Goal: Obtain resource: Download file/media

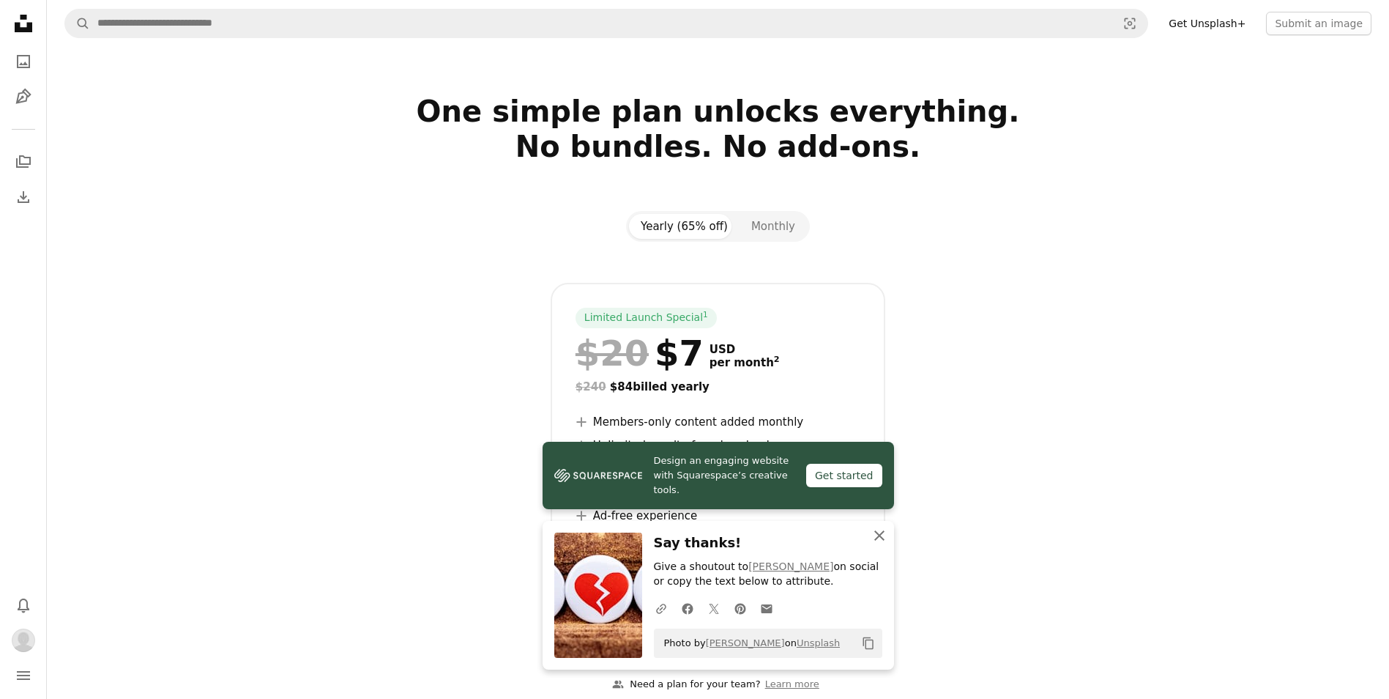
click at [877, 538] on icon "button" at bounding box center [879, 535] width 10 height 10
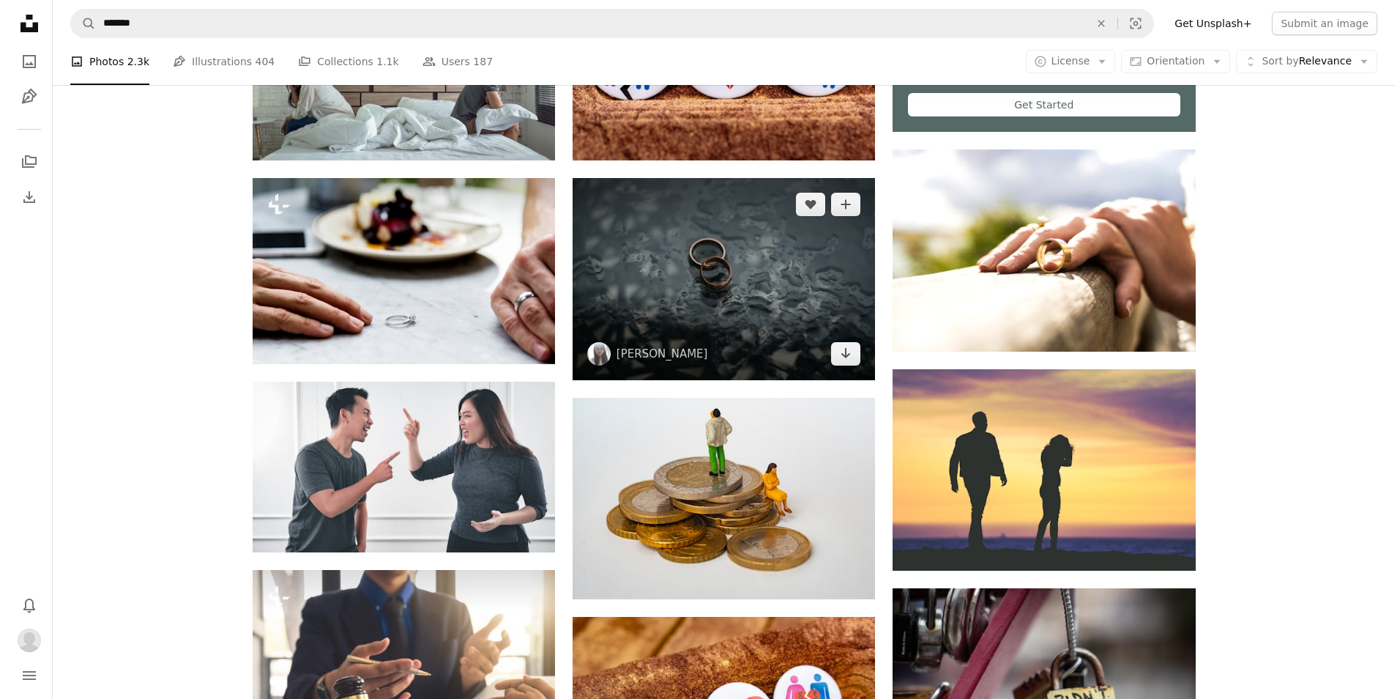
scroll to position [659, 0]
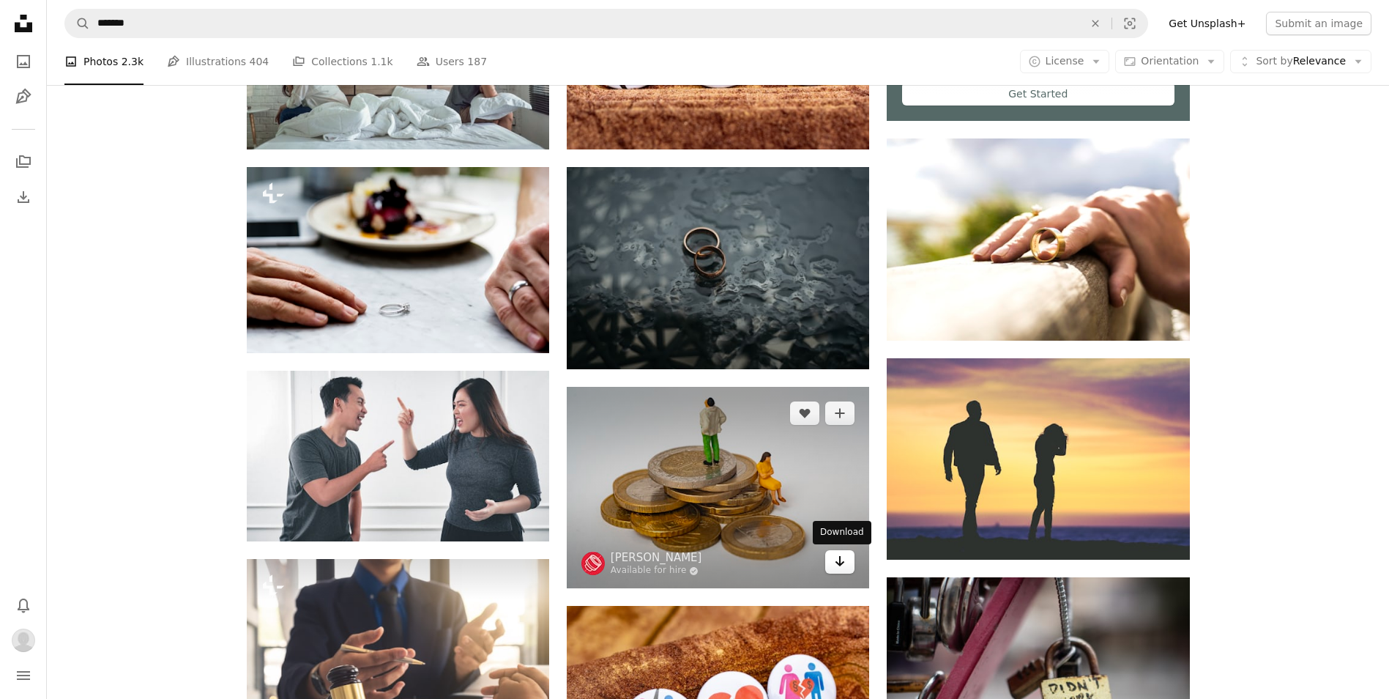
click at [844, 562] on icon "Arrow pointing down" at bounding box center [840, 561] width 12 height 18
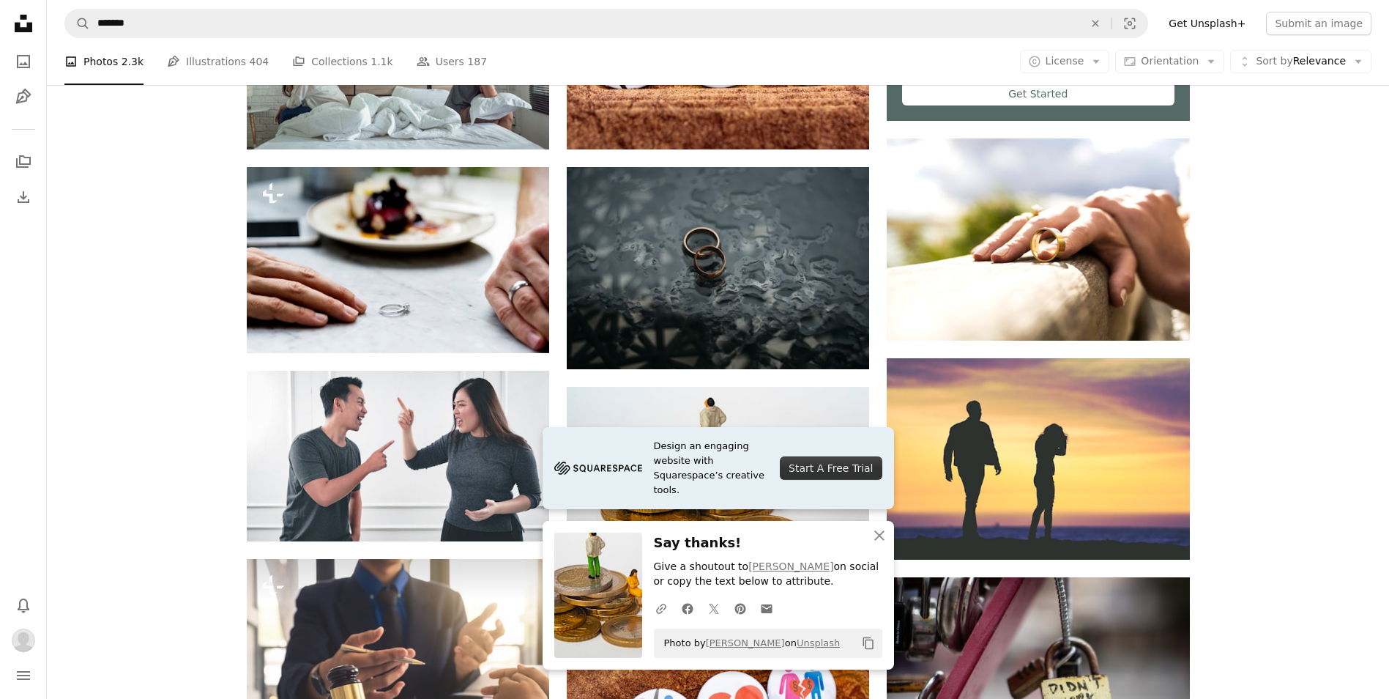
click at [606, 606] on img at bounding box center [598, 594] width 88 height 125
click at [864, 641] on icon "Copy content" at bounding box center [868, 642] width 13 height 13
click at [879, 532] on icon "An X shape" at bounding box center [880, 536] width 18 height 18
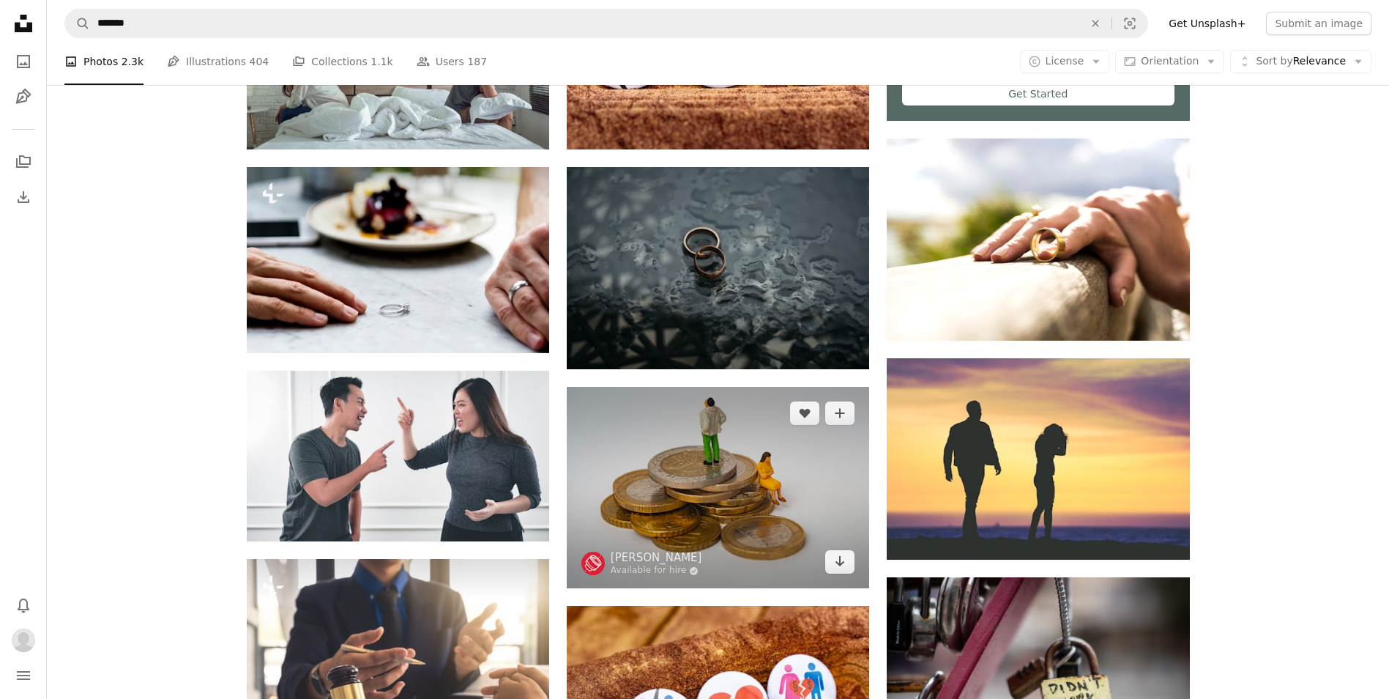
click at [734, 494] on img at bounding box center [718, 487] width 302 height 201
click at [841, 565] on icon "Download" at bounding box center [841, 561] width 10 height 10
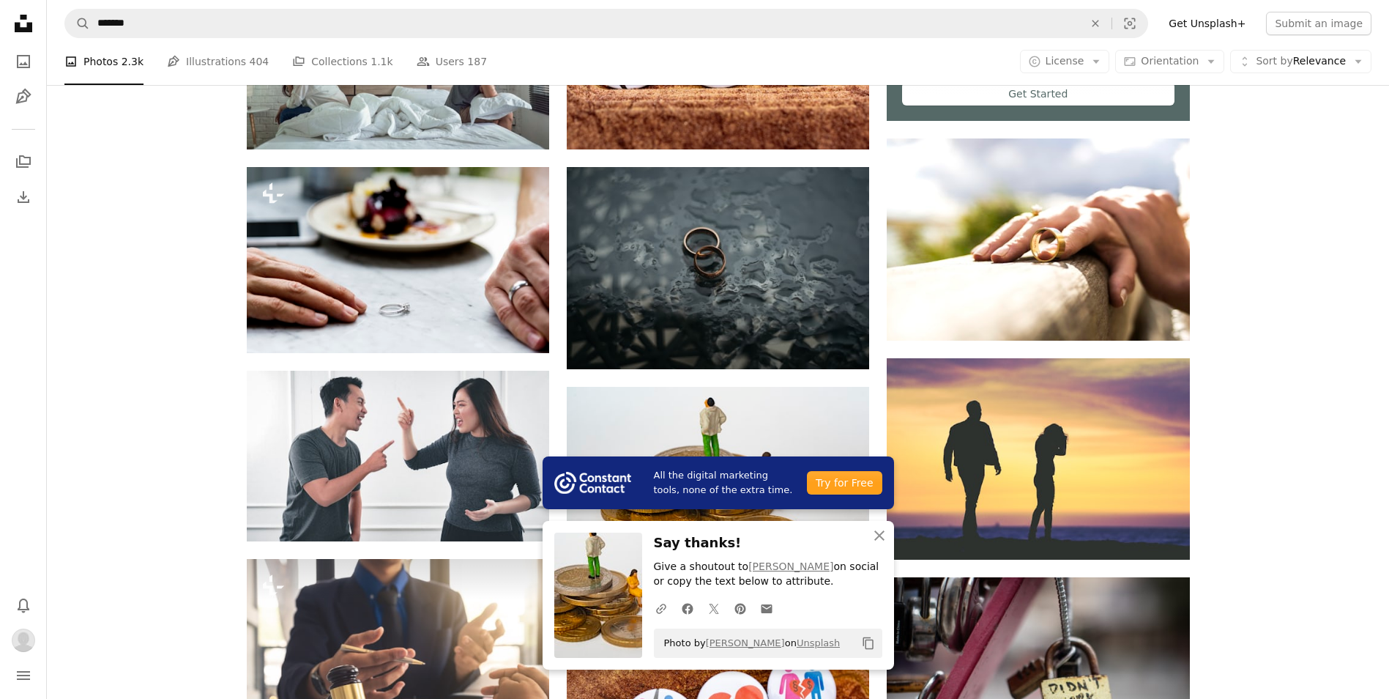
click at [880, 538] on icon "An X shape" at bounding box center [880, 536] width 18 height 18
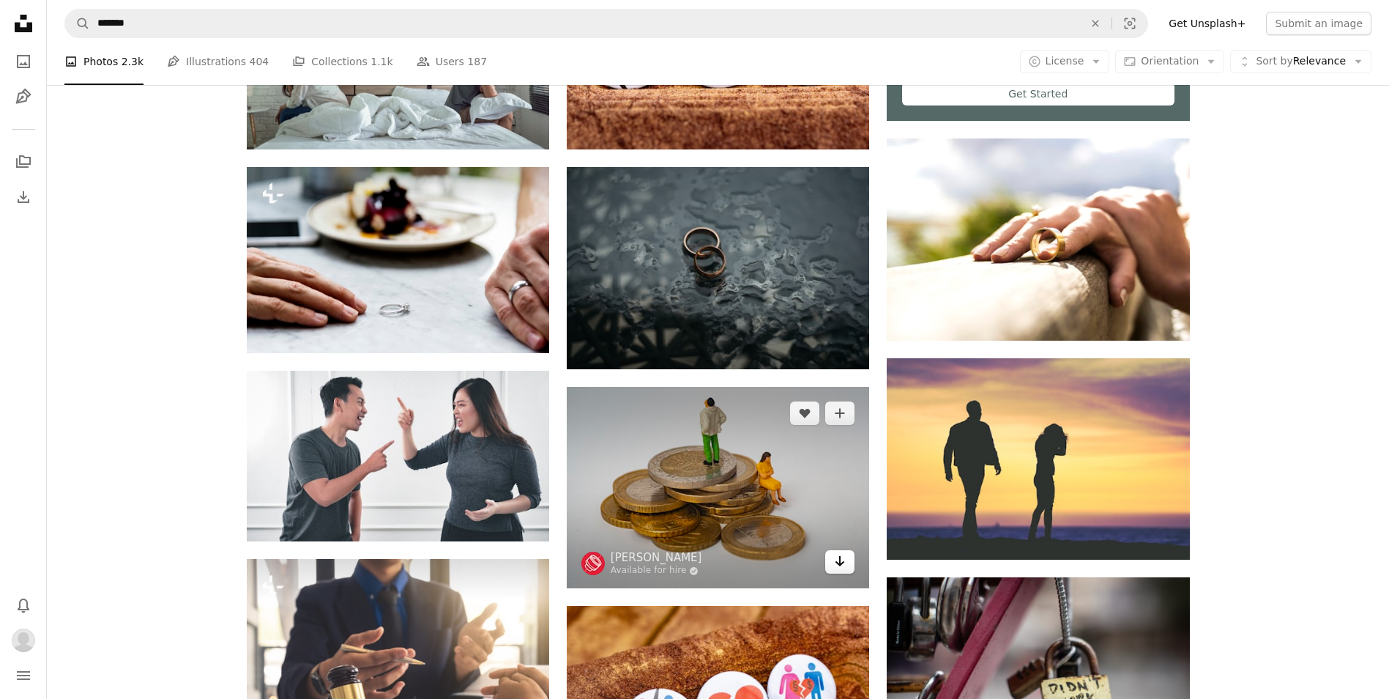
click at [840, 559] on icon "Download" at bounding box center [841, 561] width 10 height 10
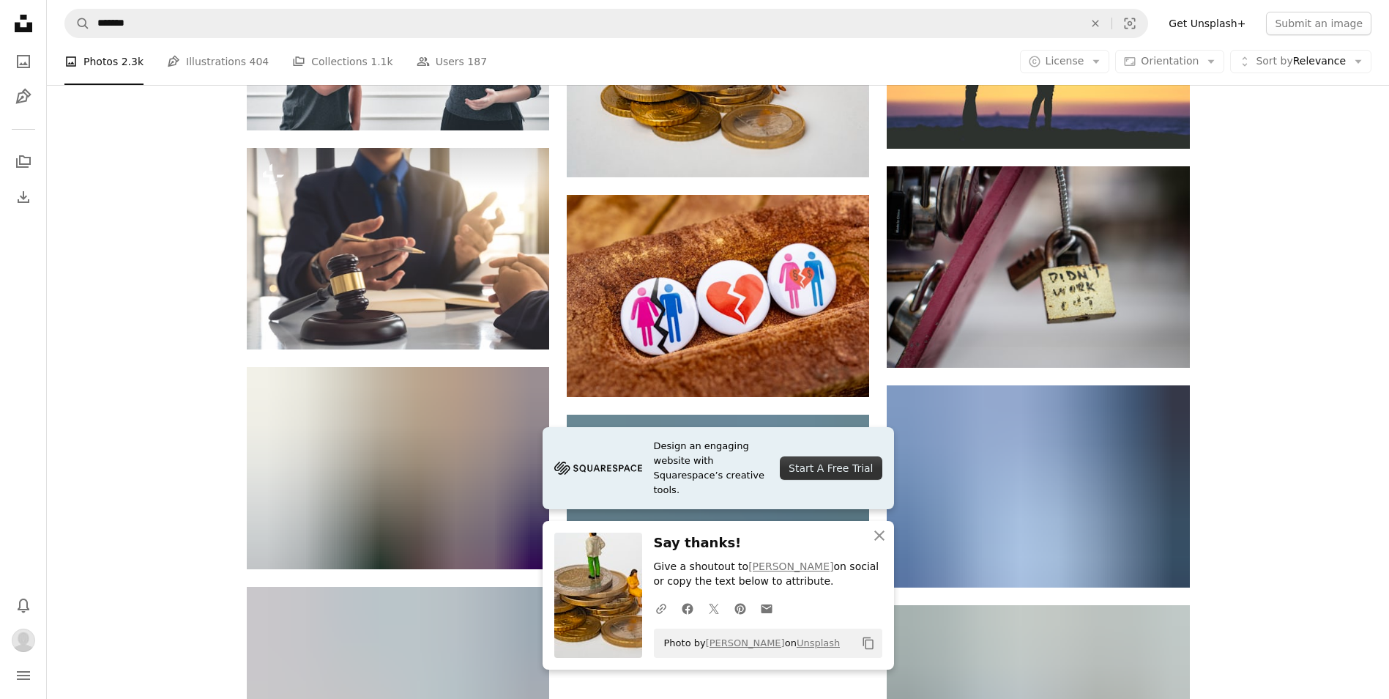
scroll to position [1098, 0]
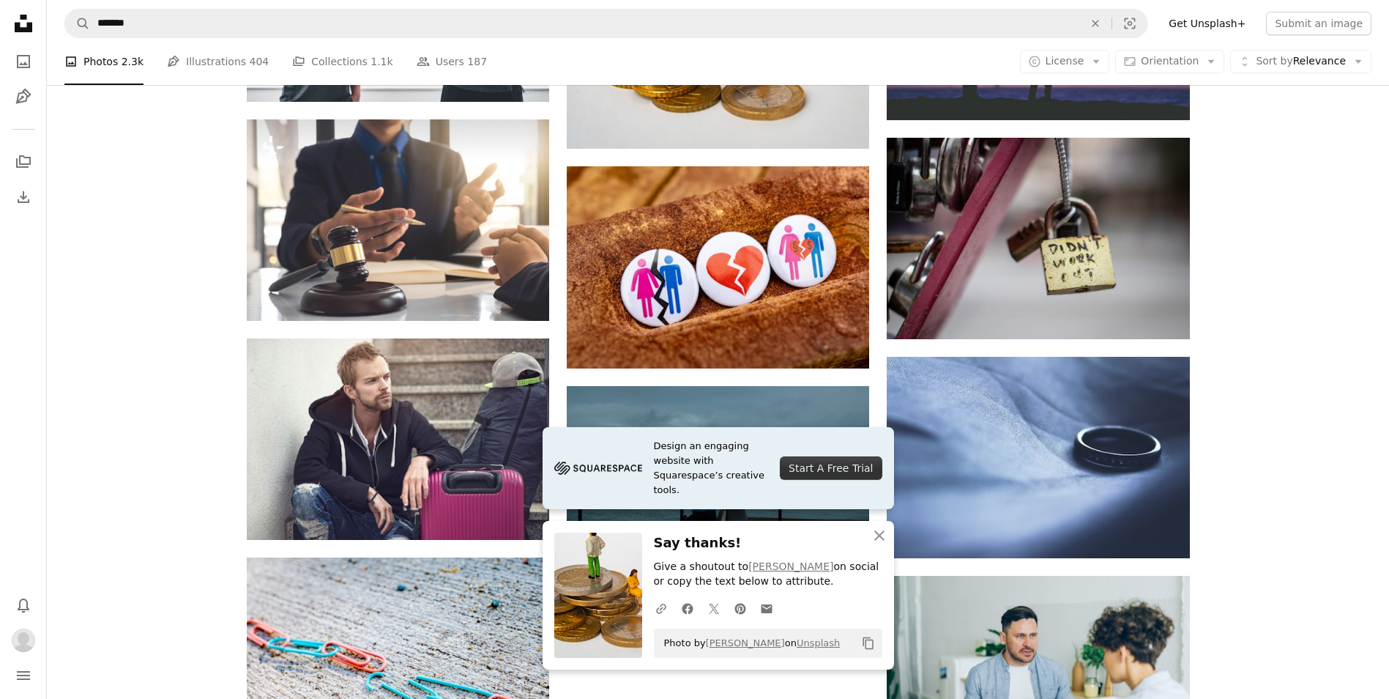
click at [1279, 352] on div "Plus sign for Unsplash+ A heart A plus sign Getty Images For Unsplash+ A lock D…" at bounding box center [718, 353] width 1342 height 2129
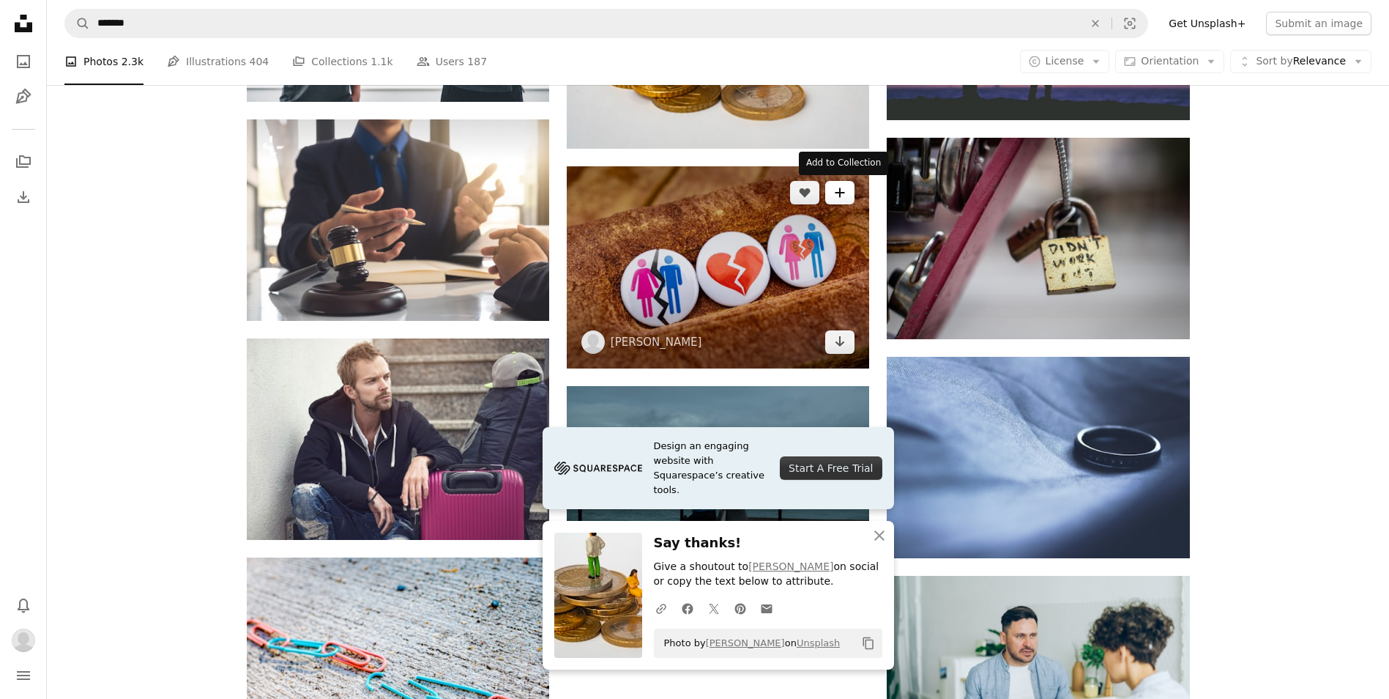
click at [848, 196] on button "A plus sign" at bounding box center [839, 192] width 29 height 23
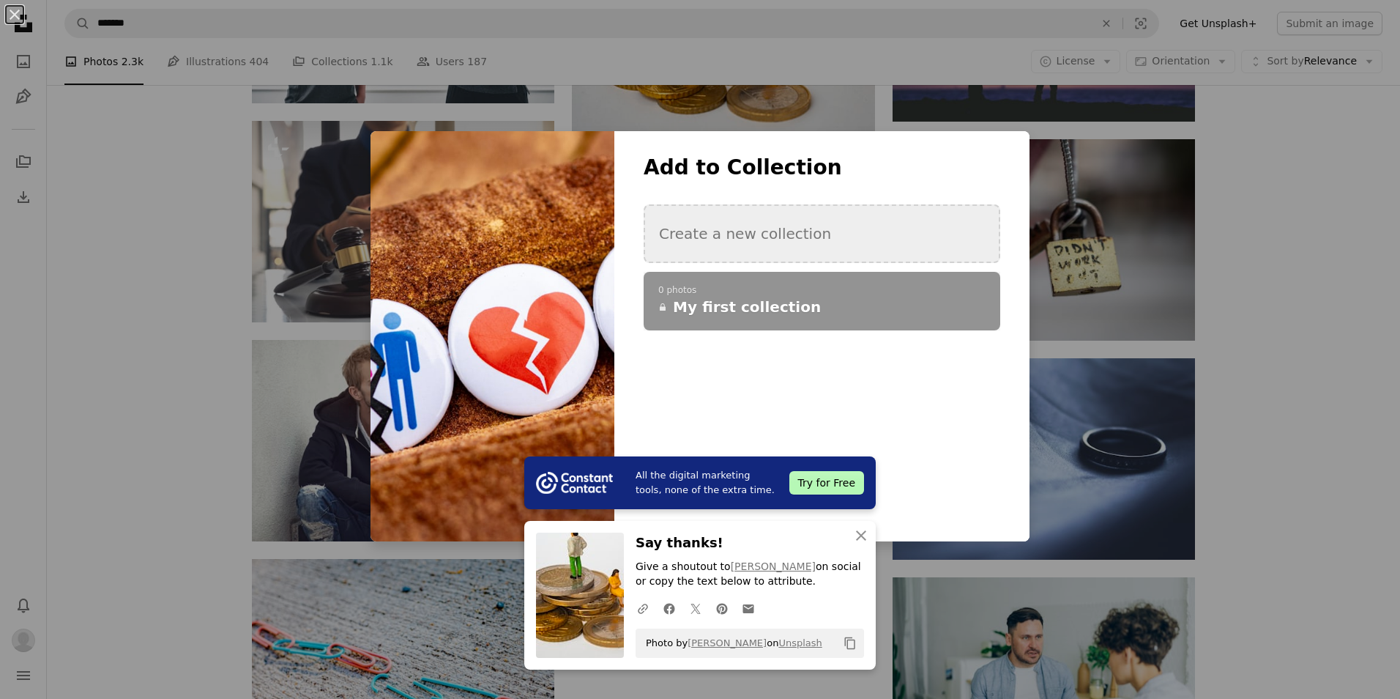
click at [740, 234] on button "Create a new collection" at bounding box center [822, 233] width 357 height 59
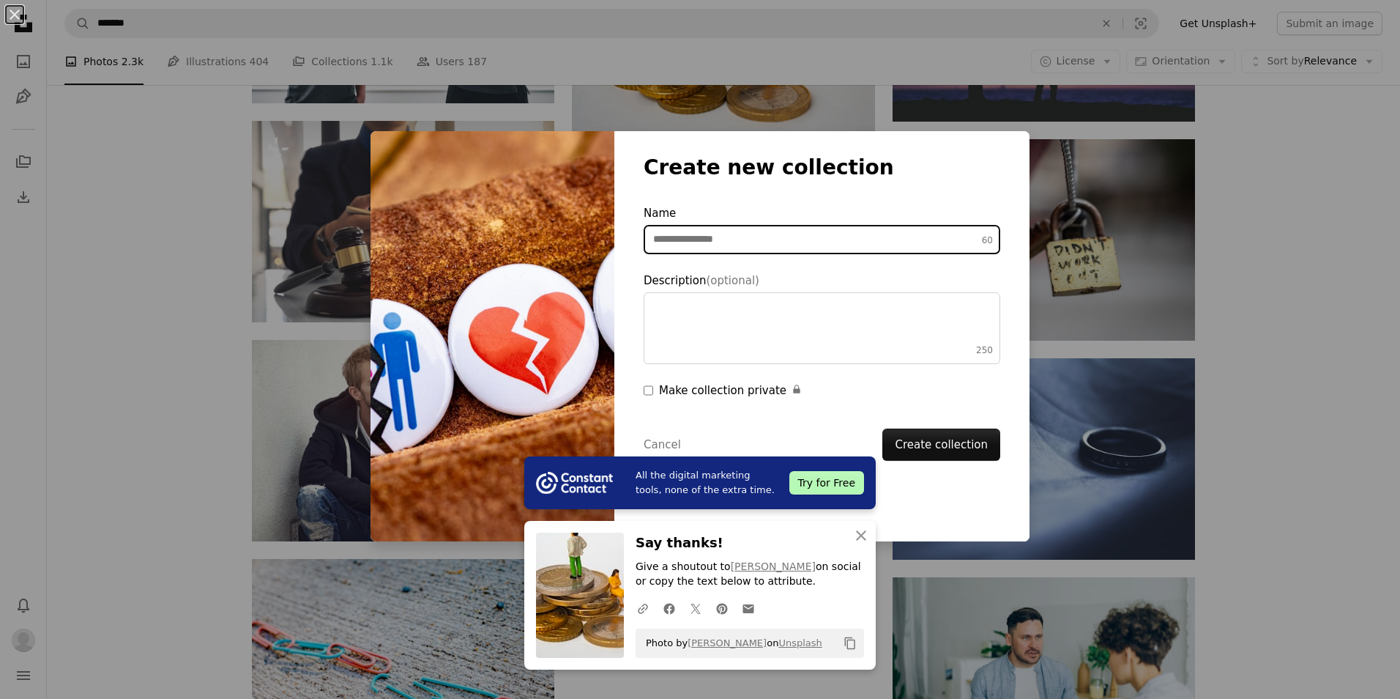
click at [758, 241] on input "Name 60" at bounding box center [822, 239] width 357 height 29
type input "**********"
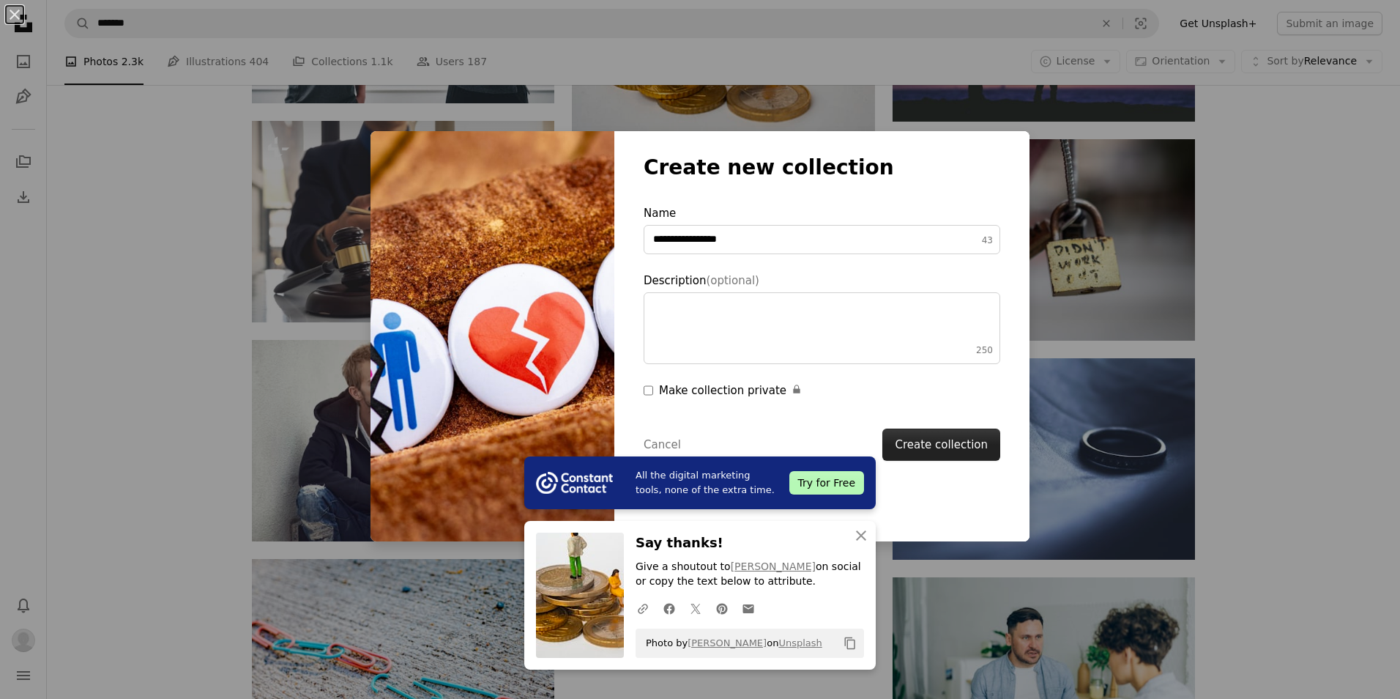
click at [958, 447] on button "Create collection" at bounding box center [941, 444] width 118 height 32
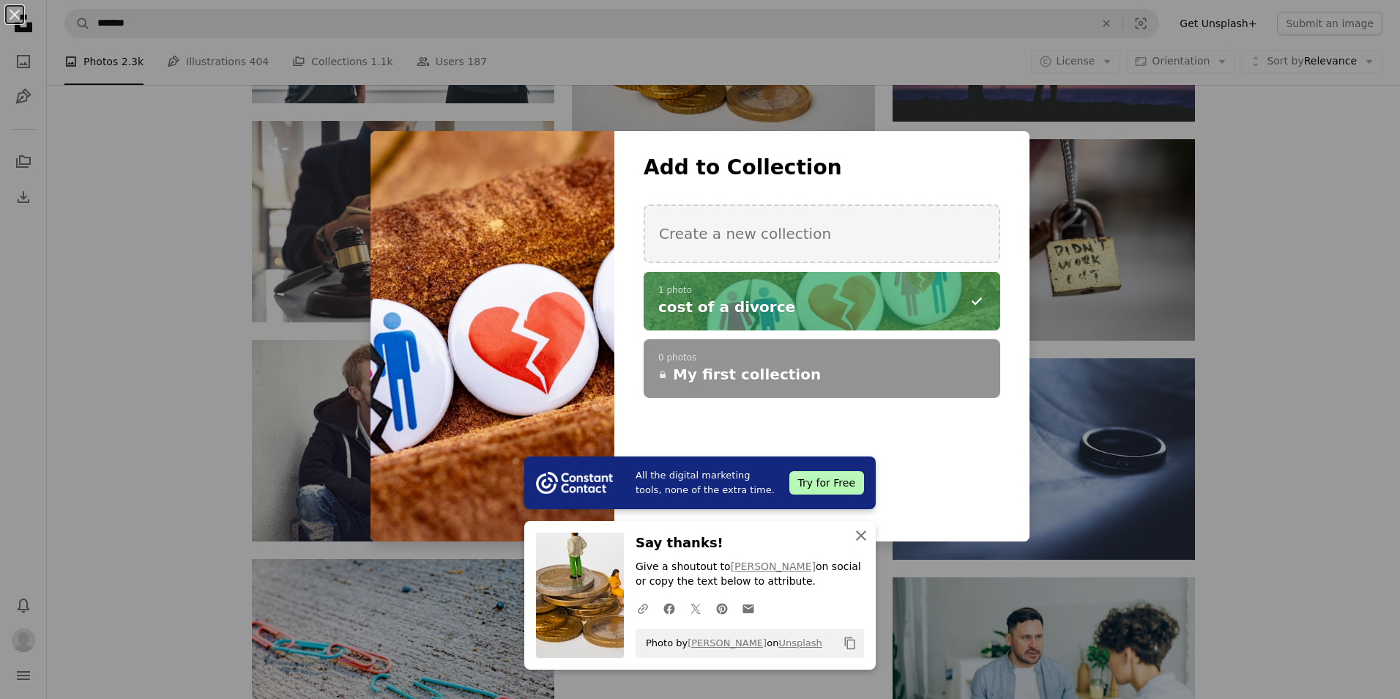
click at [856, 536] on icon "button" at bounding box center [861, 535] width 10 height 10
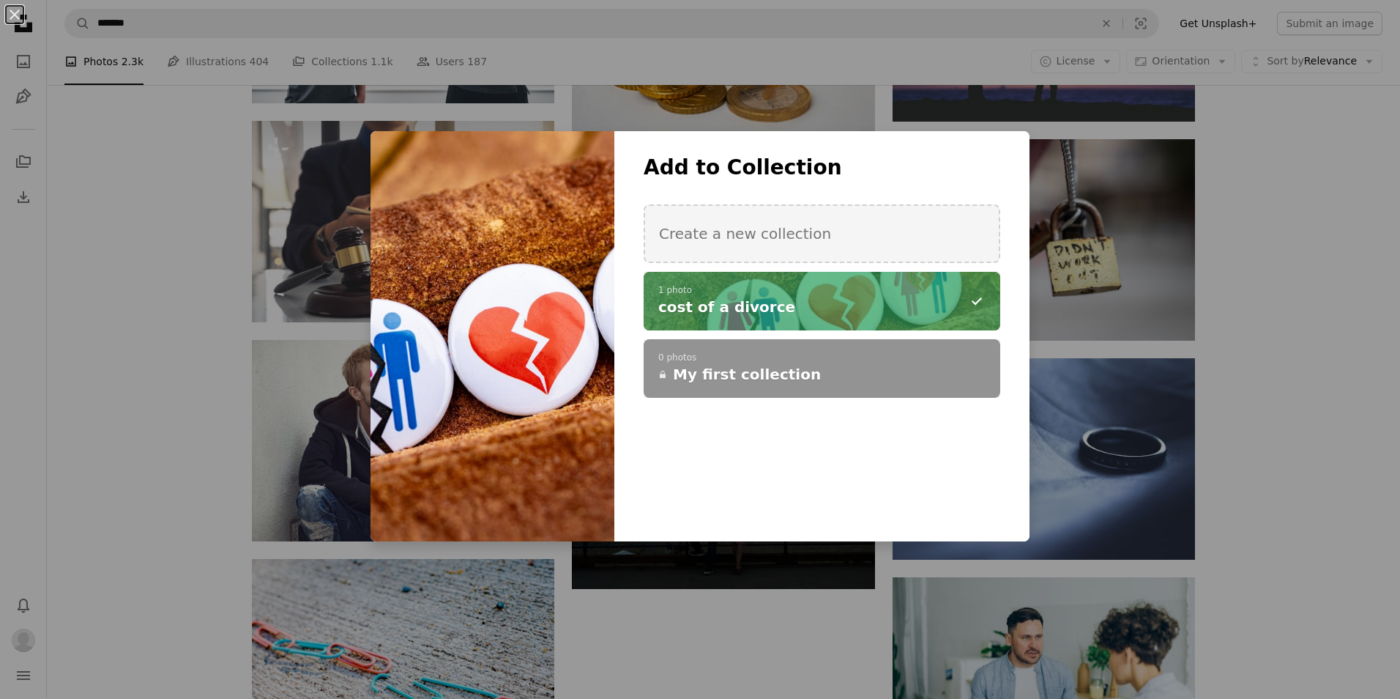
click at [1263, 346] on div "**********" at bounding box center [700, 349] width 1400 height 699
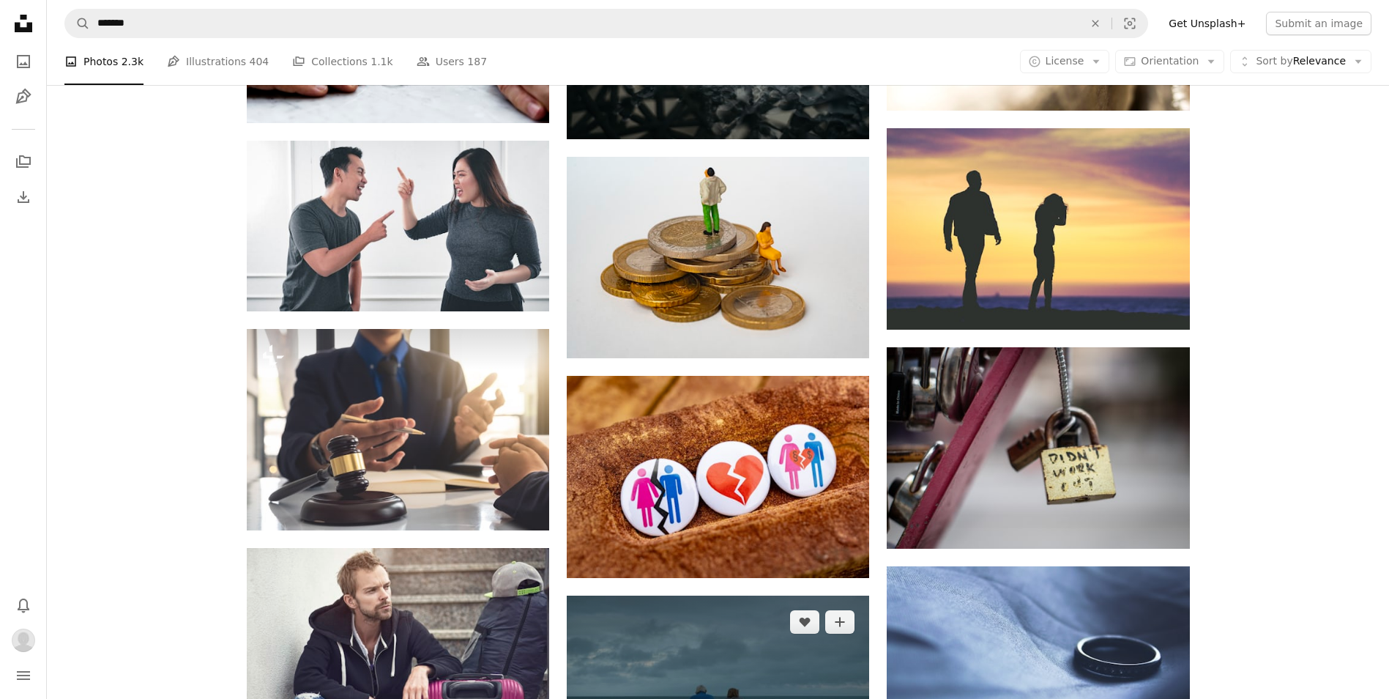
scroll to position [806, 0]
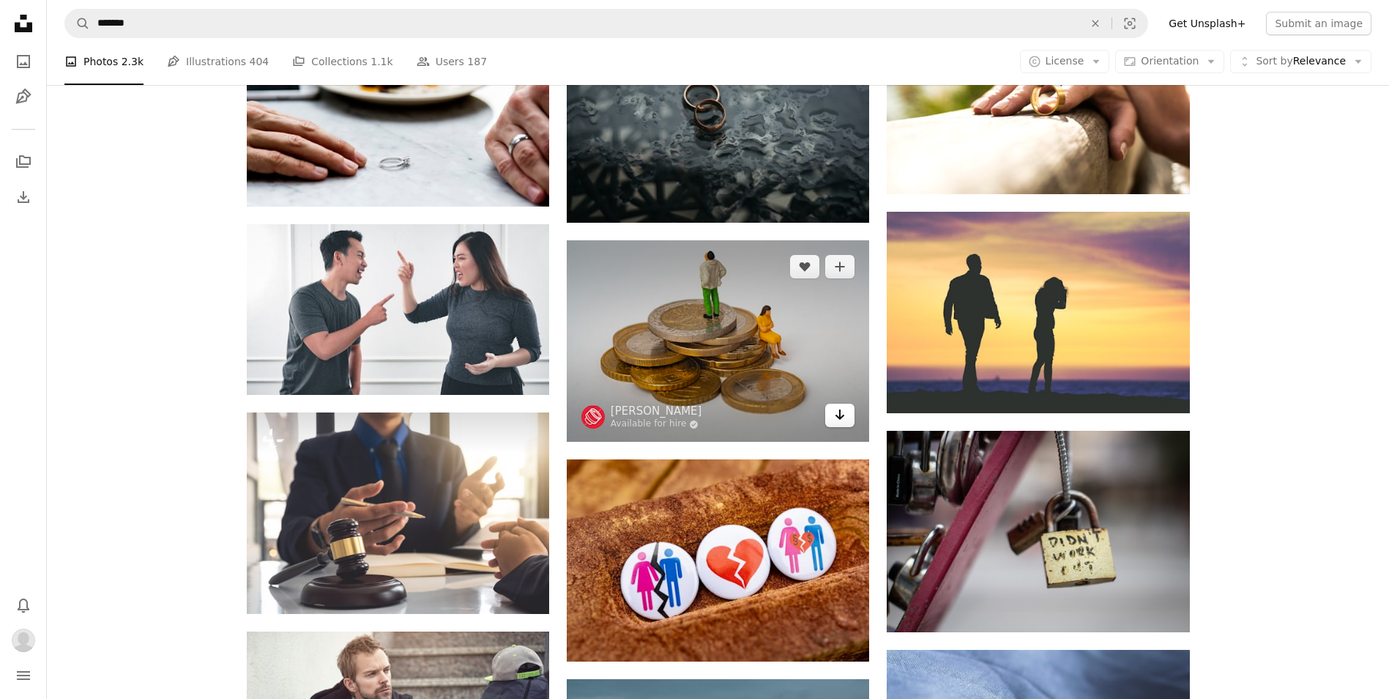
click at [833, 421] on link "Arrow pointing down" at bounding box center [839, 415] width 29 height 23
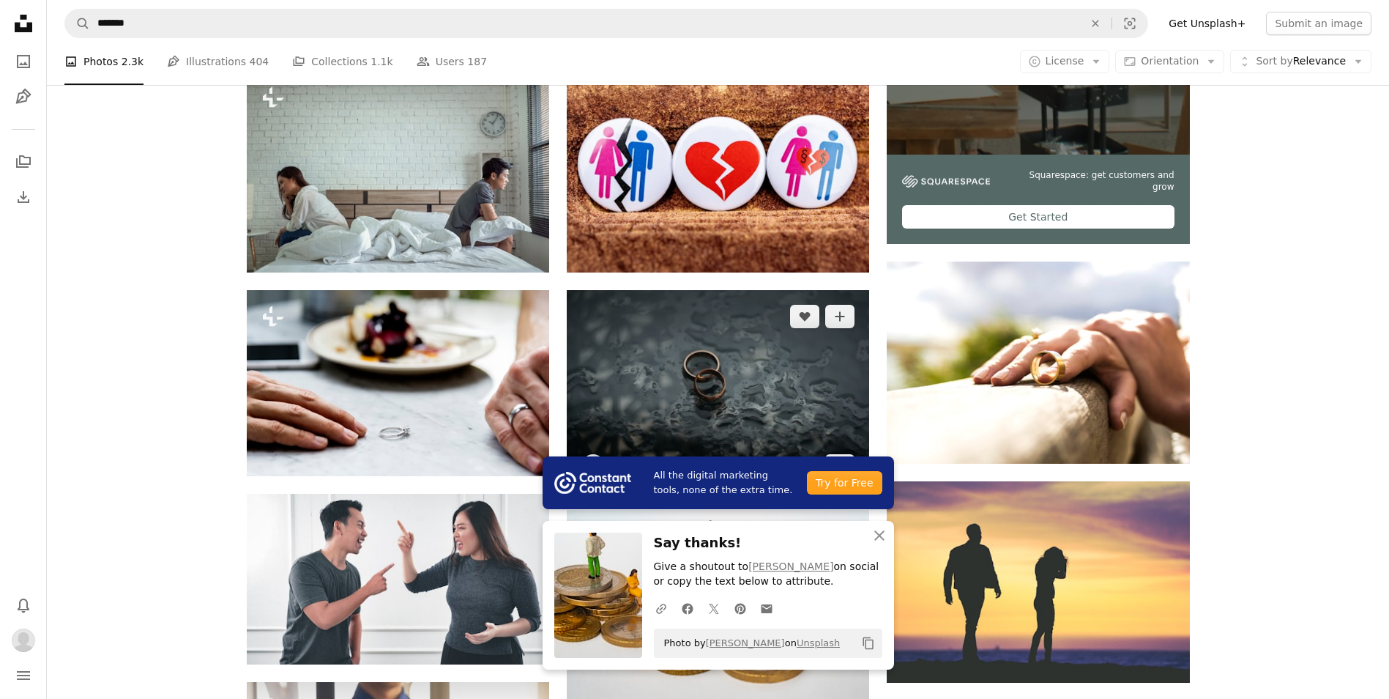
scroll to position [513, 0]
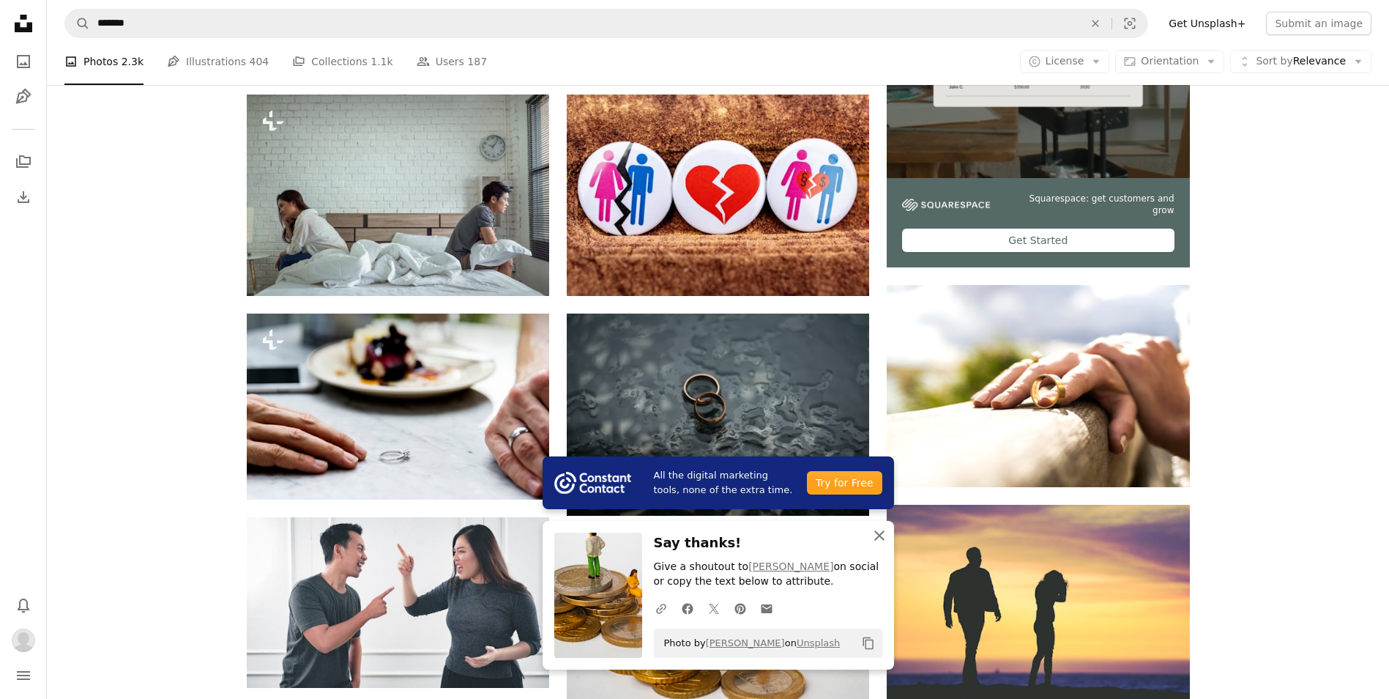
click at [878, 533] on icon "button" at bounding box center [879, 535] width 10 height 10
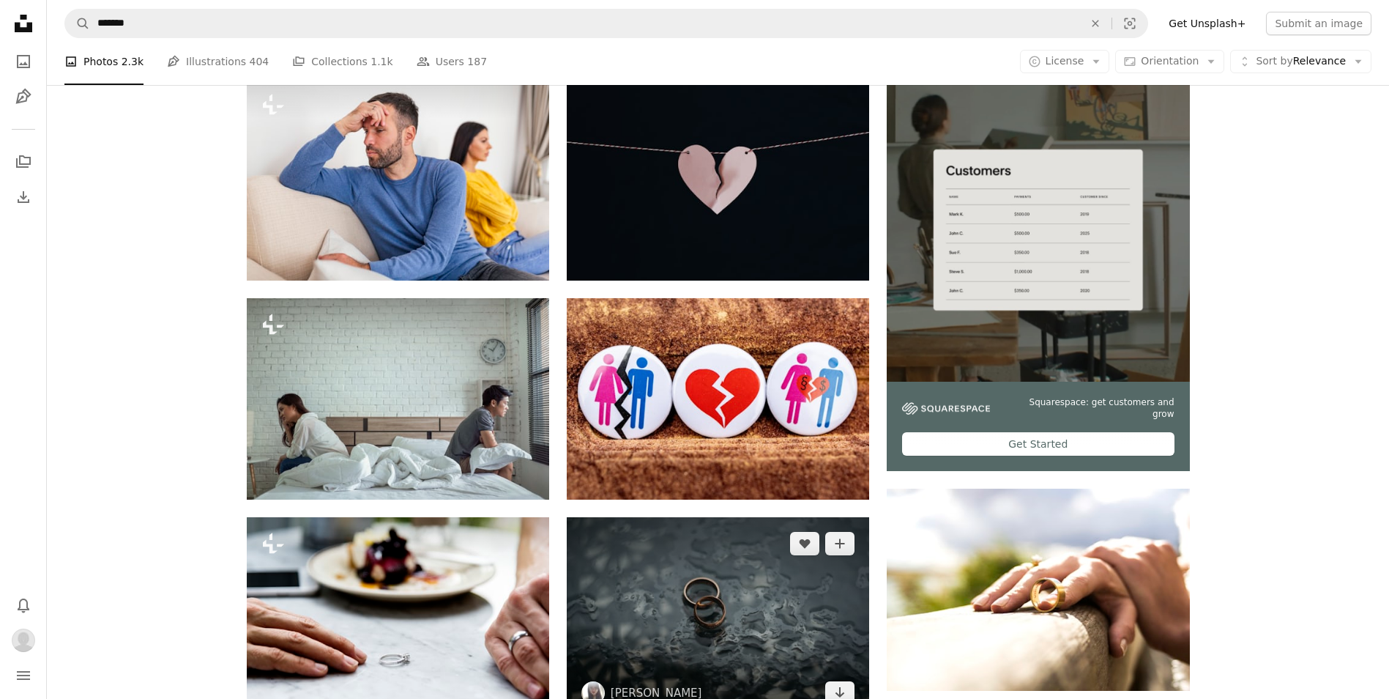
scroll to position [220, 0]
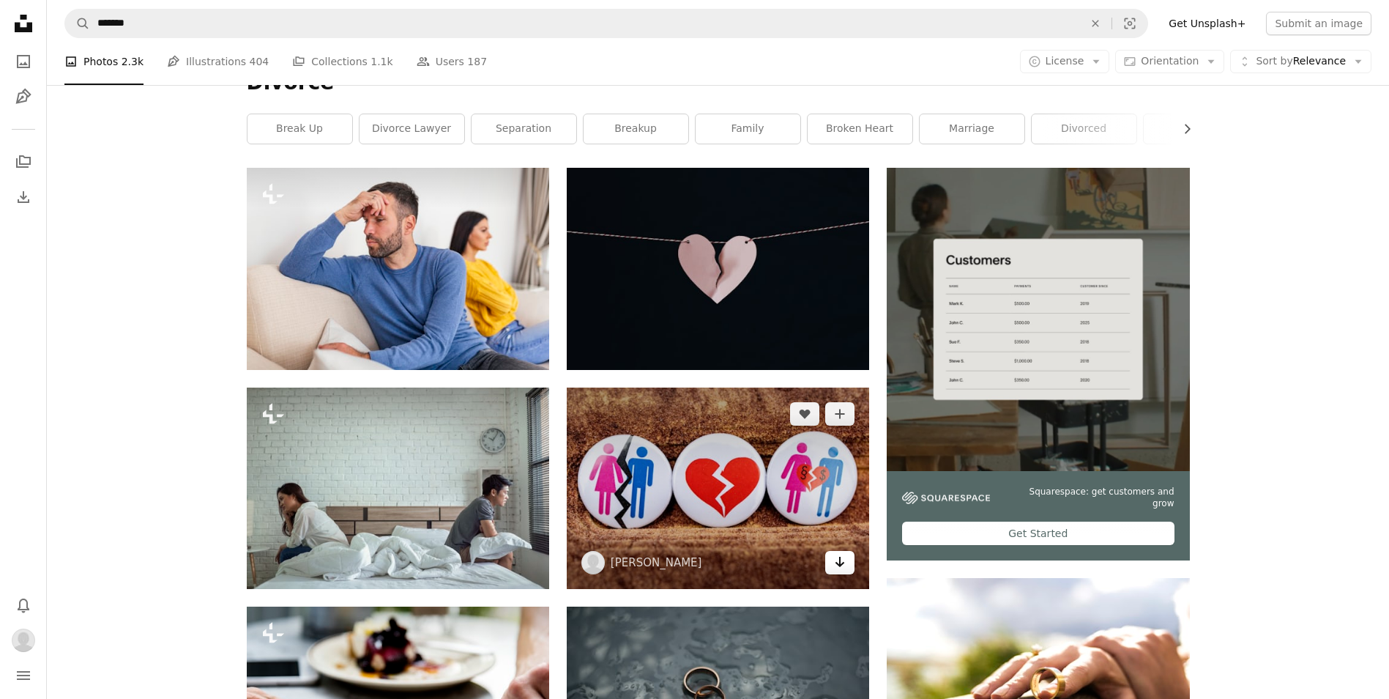
click at [835, 559] on icon "Arrow pointing down" at bounding box center [840, 562] width 12 height 18
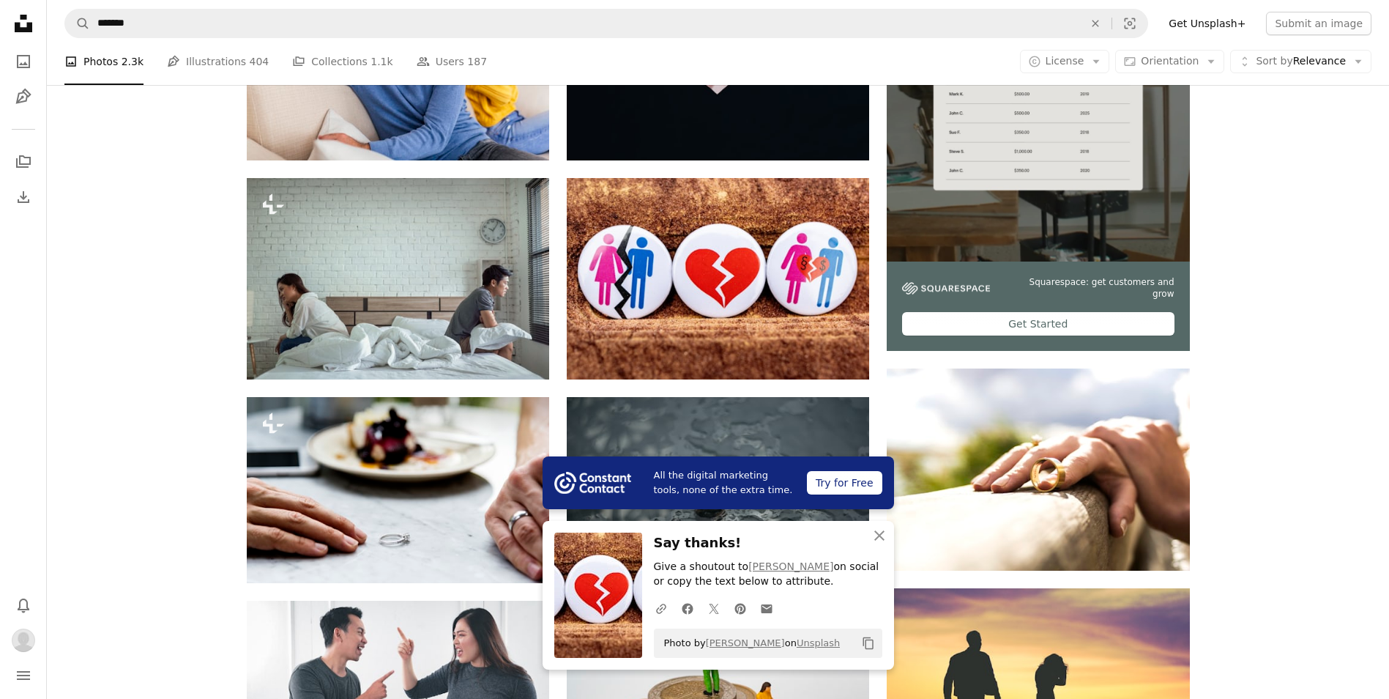
scroll to position [439, 0]
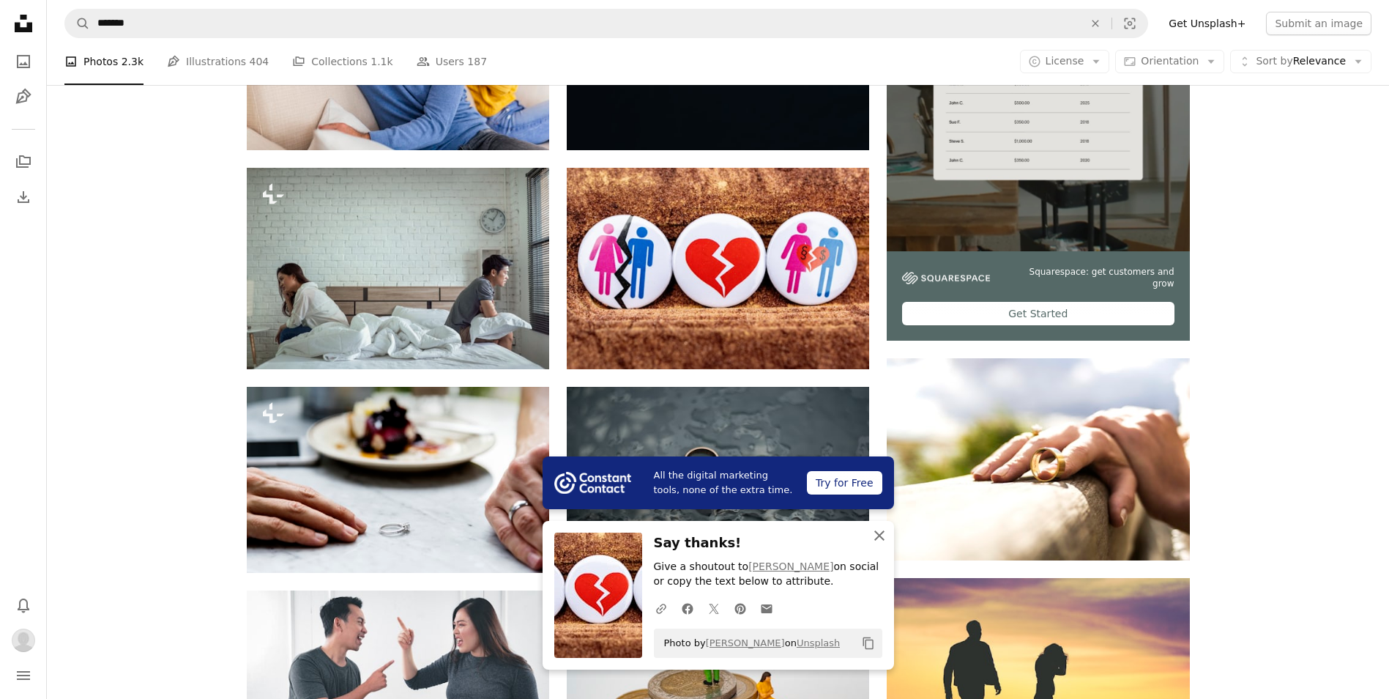
click at [877, 539] on icon "An X shape" at bounding box center [880, 536] width 18 height 18
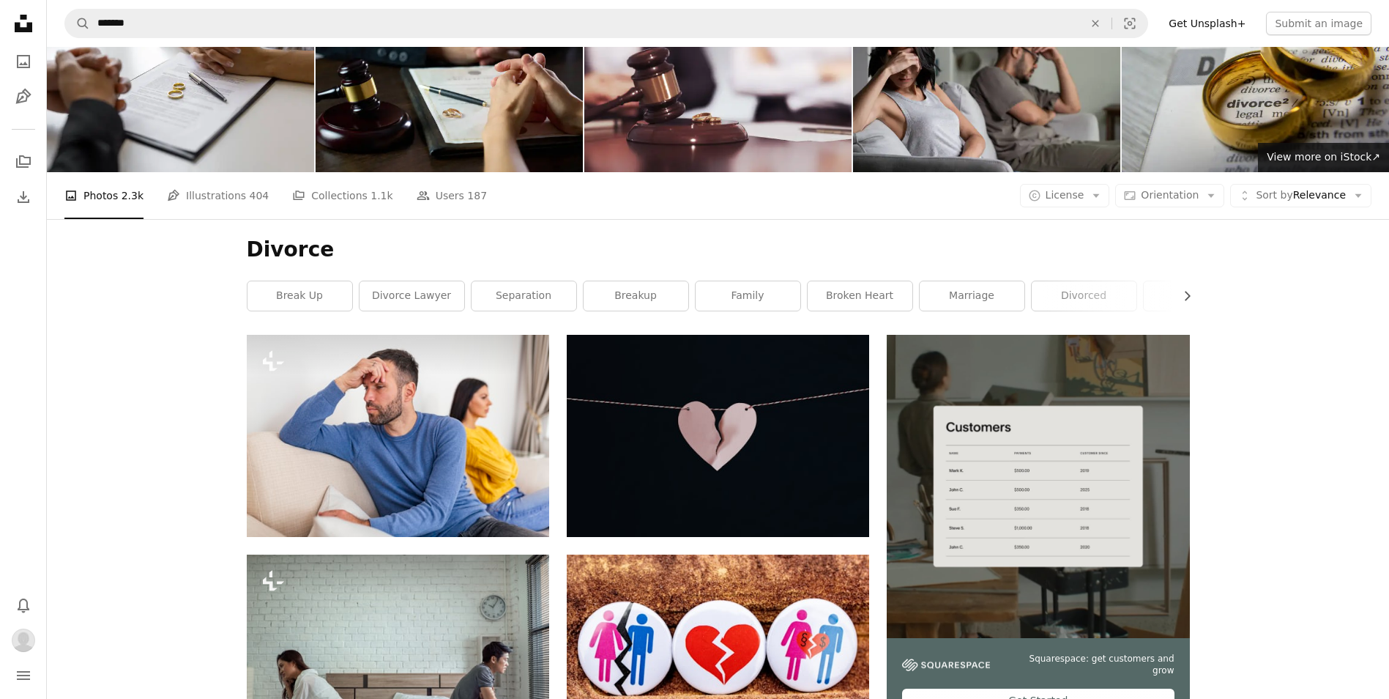
scroll to position [0, 0]
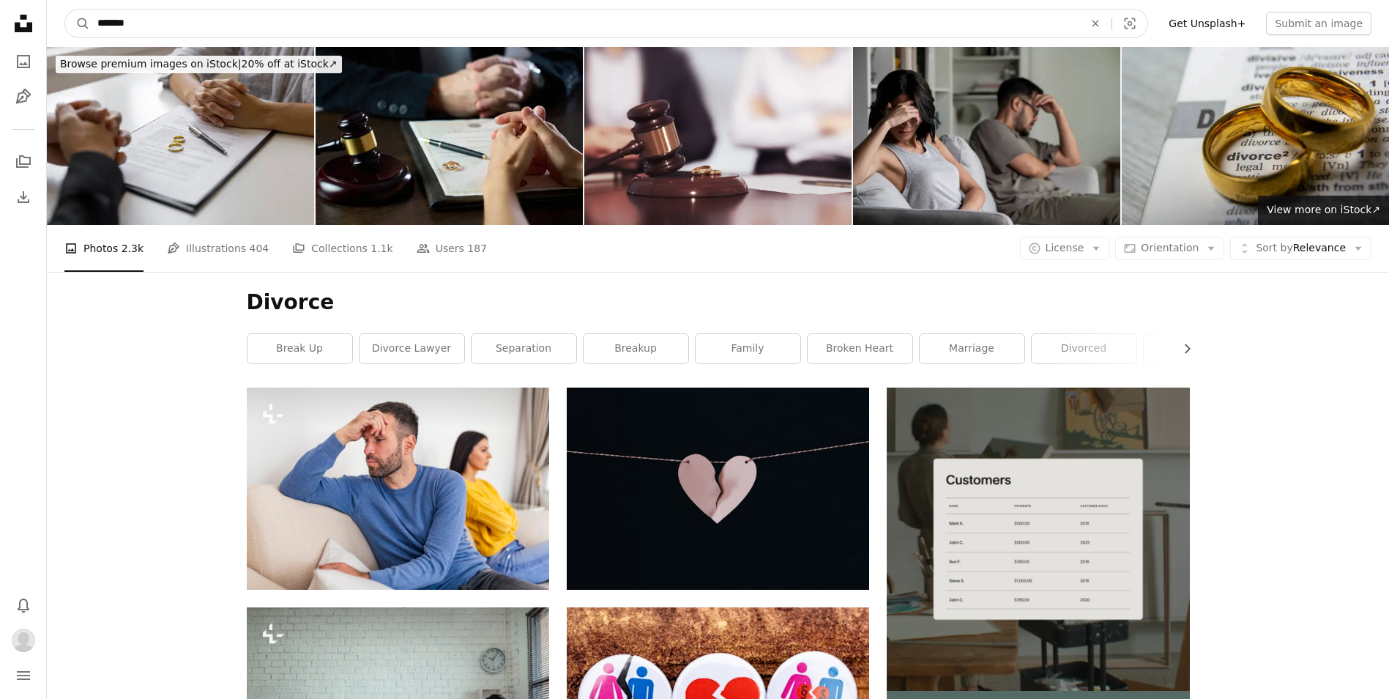
click at [94, 22] on input "*******" at bounding box center [584, 24] width 989 height 28
type input "**********"
click at [65, 10] on button "A magnifying glass" at bounding box center [77, 24] width 25 height 28
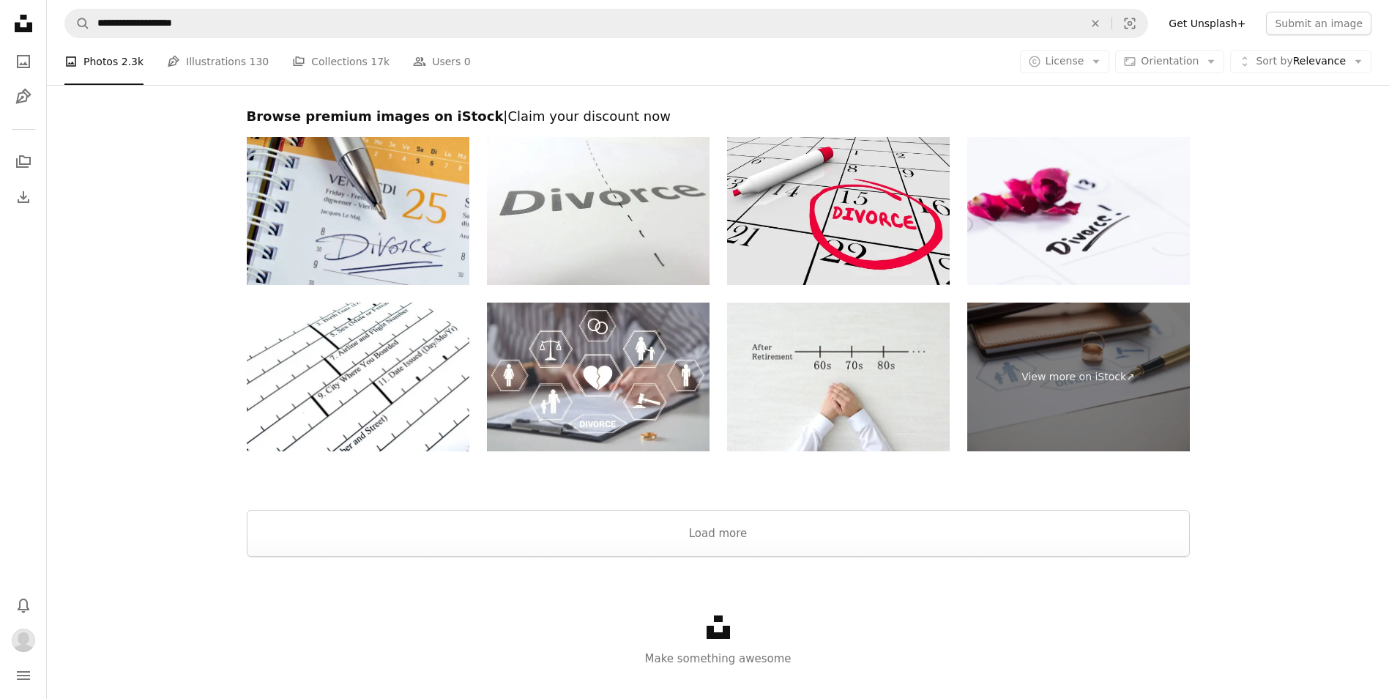
scroll to position [2343, 0]
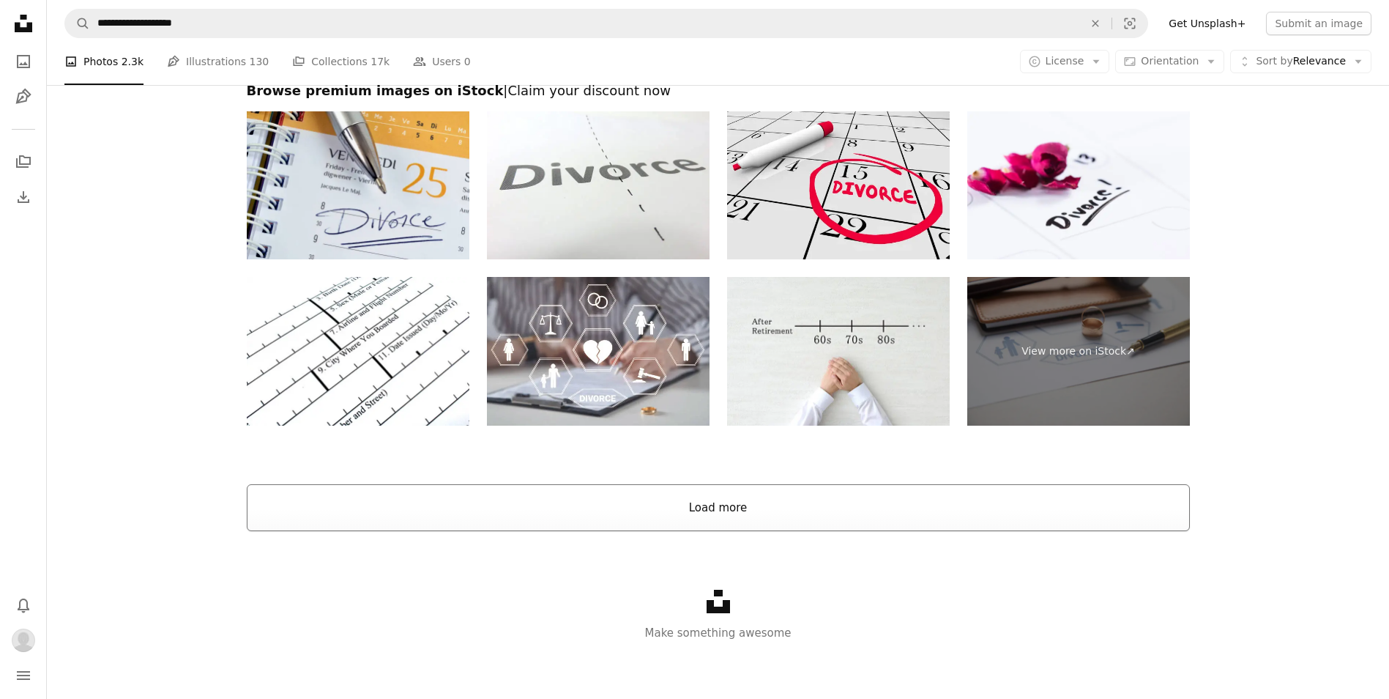
click at [762, 511] on button "Load more" at bounding box center [718, 507] width 943 height 47
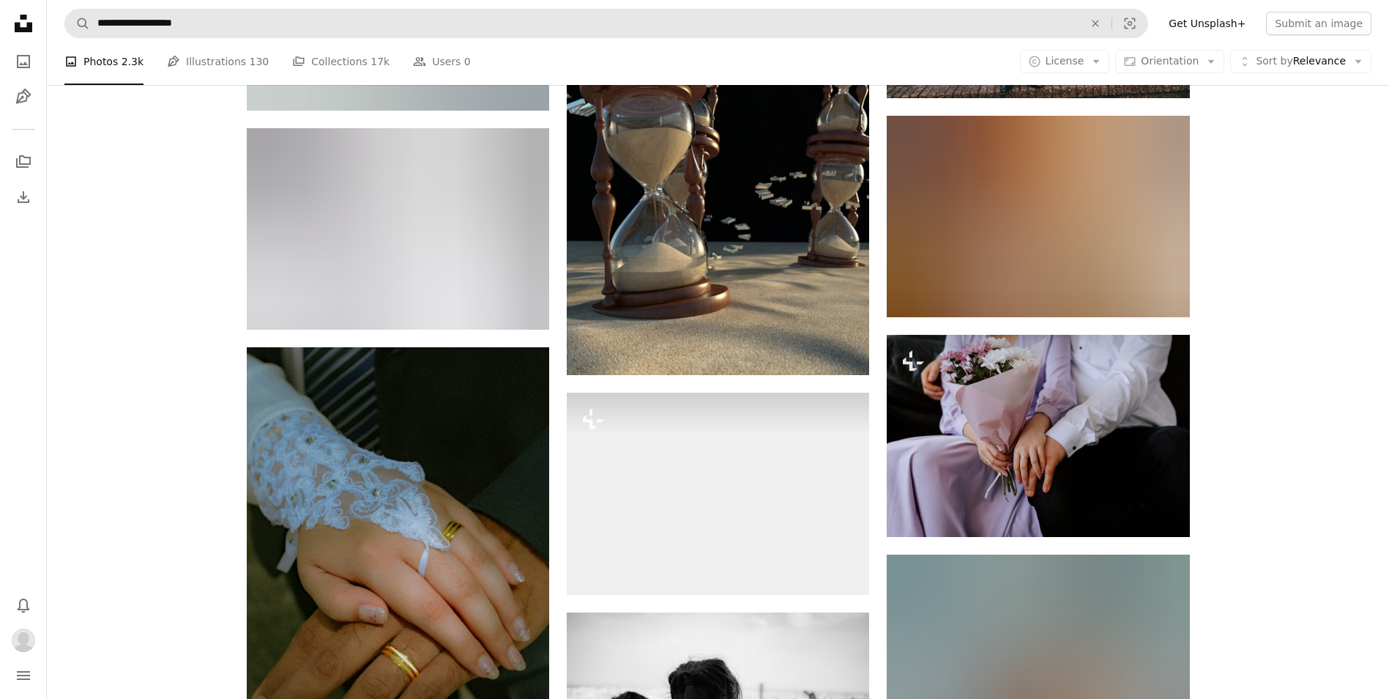
scroll to position [27080, 0]
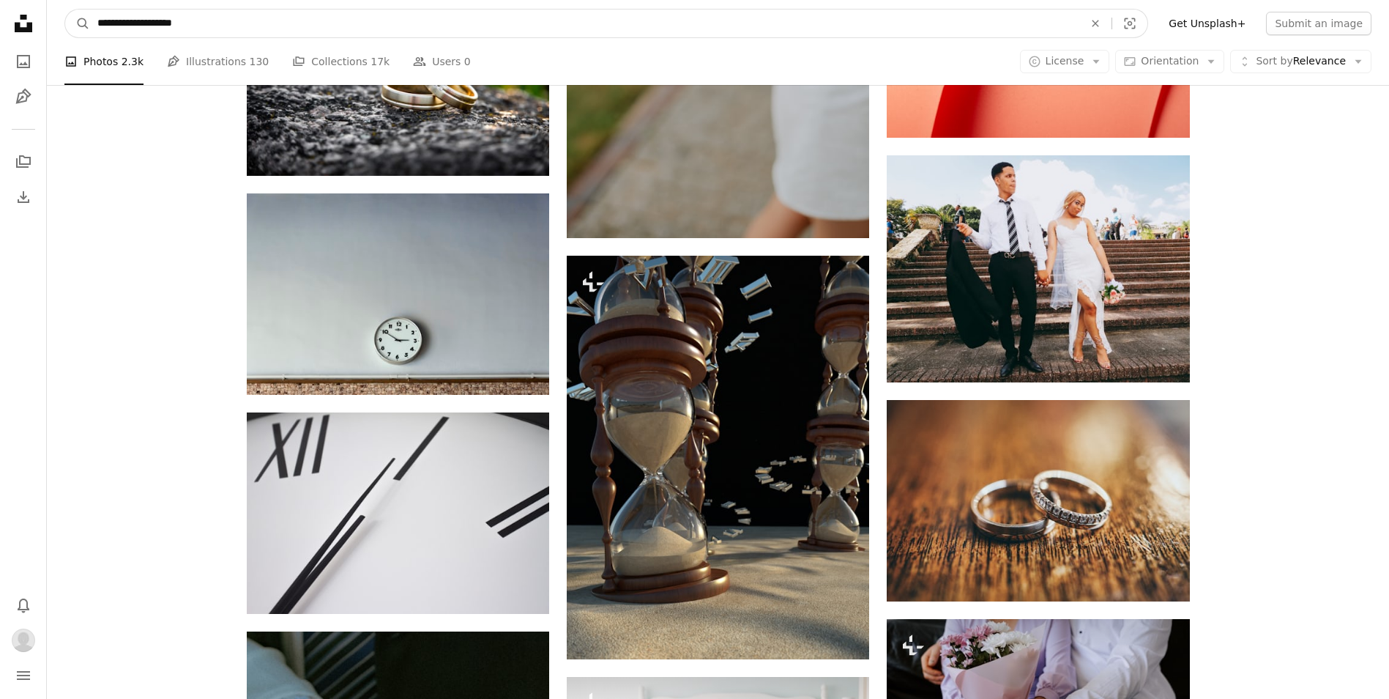
click at [221, 26] on input "**********" at bounding box center [584, 24] width 989 height 28
type input "*"
type input "**********"
click button "A magnifying glass" at bounding box center [77, 24] width 25 height 28
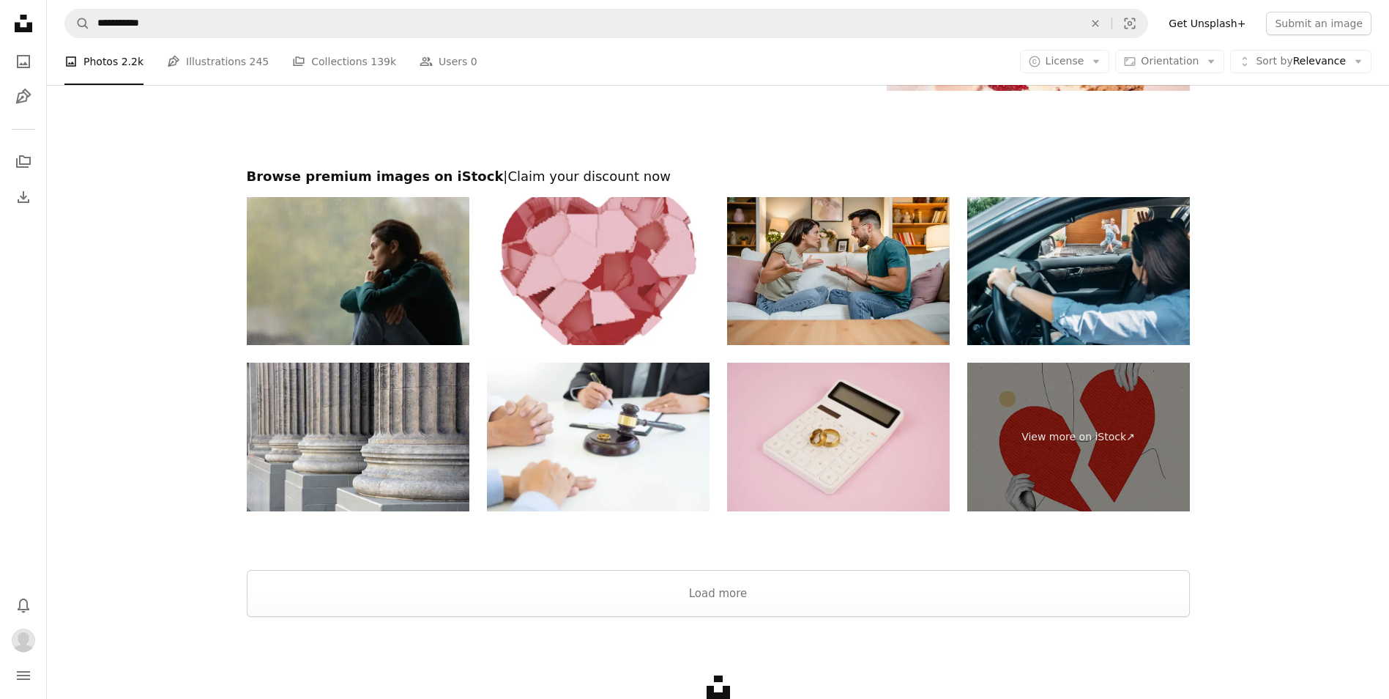
scroll to position [2513, 0]
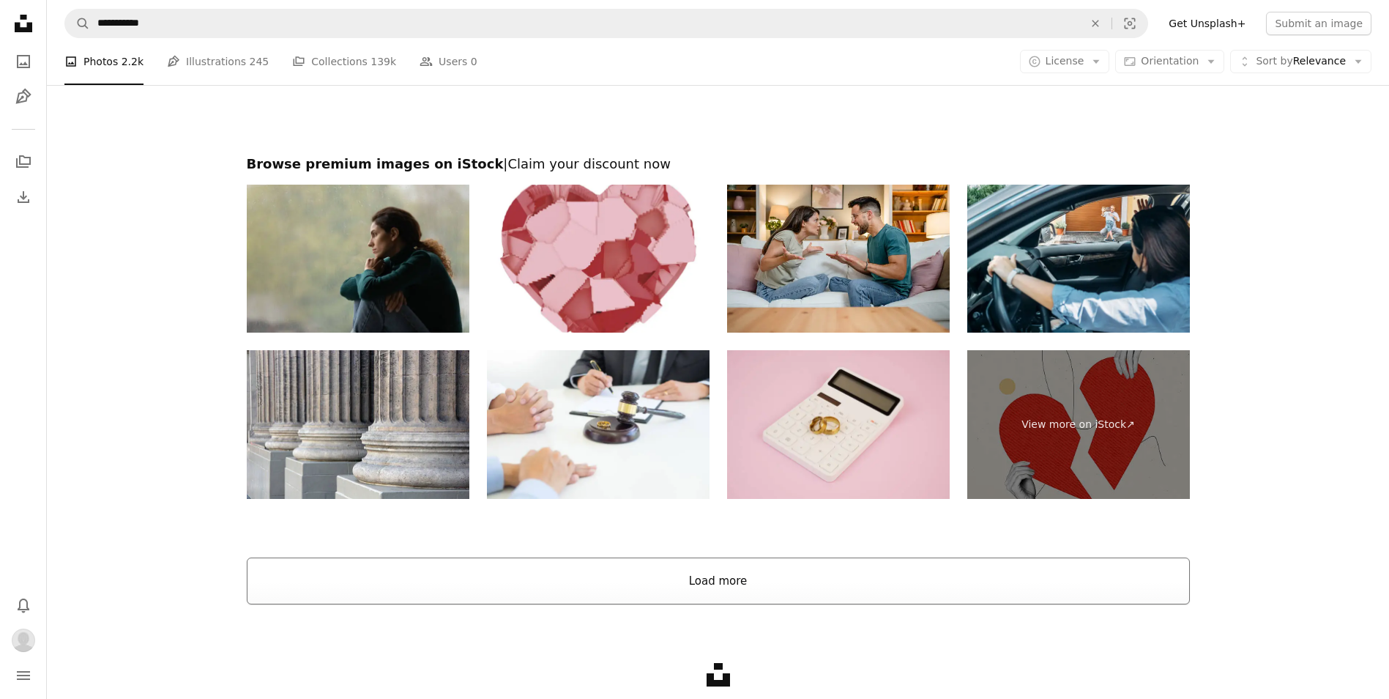
click at [863, 589] on button "Load more" at bounding box center [718, 580] width 943 height 47
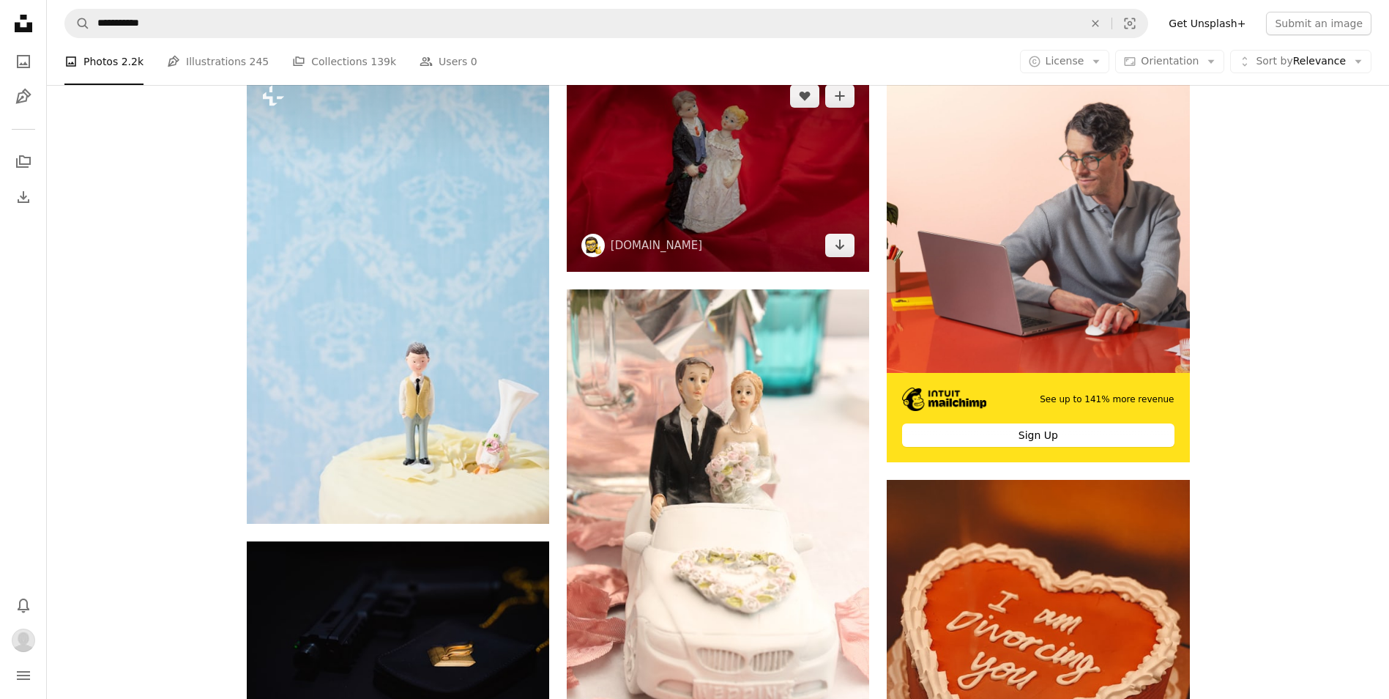
scroll to position [0, 0]
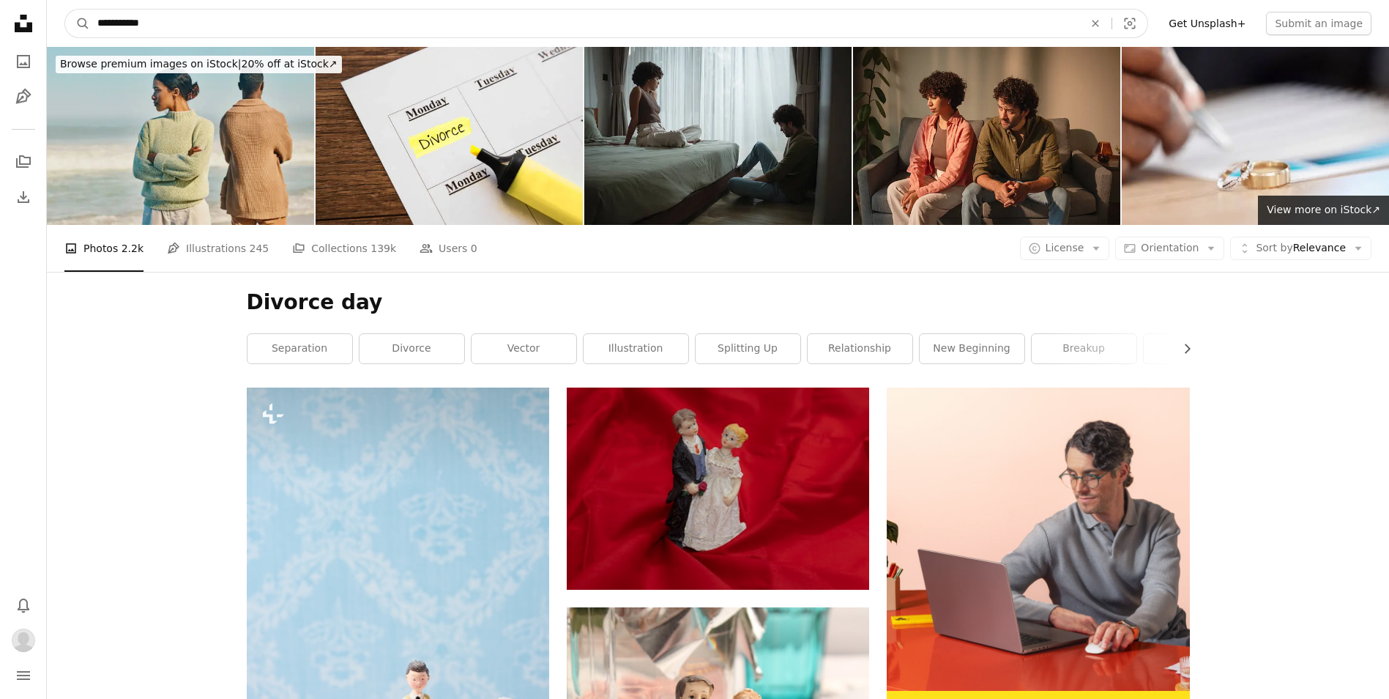
click at [193, 23] on input "**********" at bounding box center [584, 24] width 989 height 28
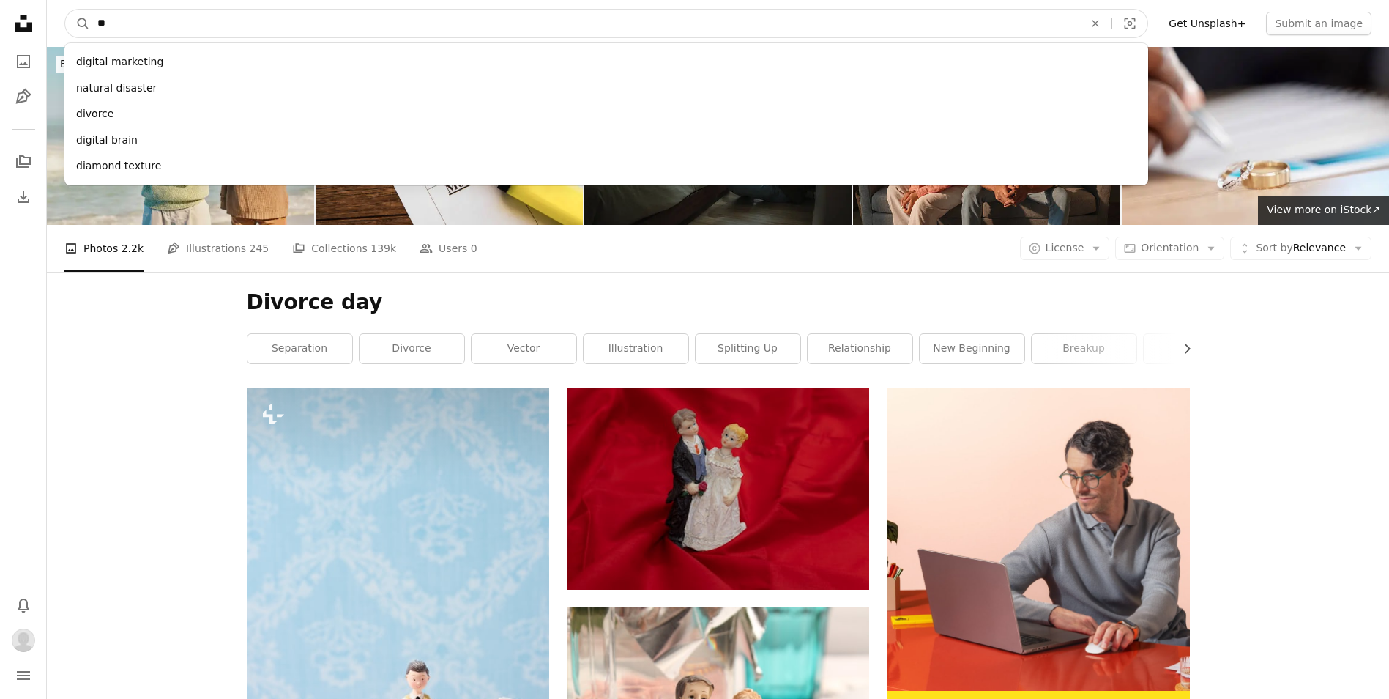
type input "*"
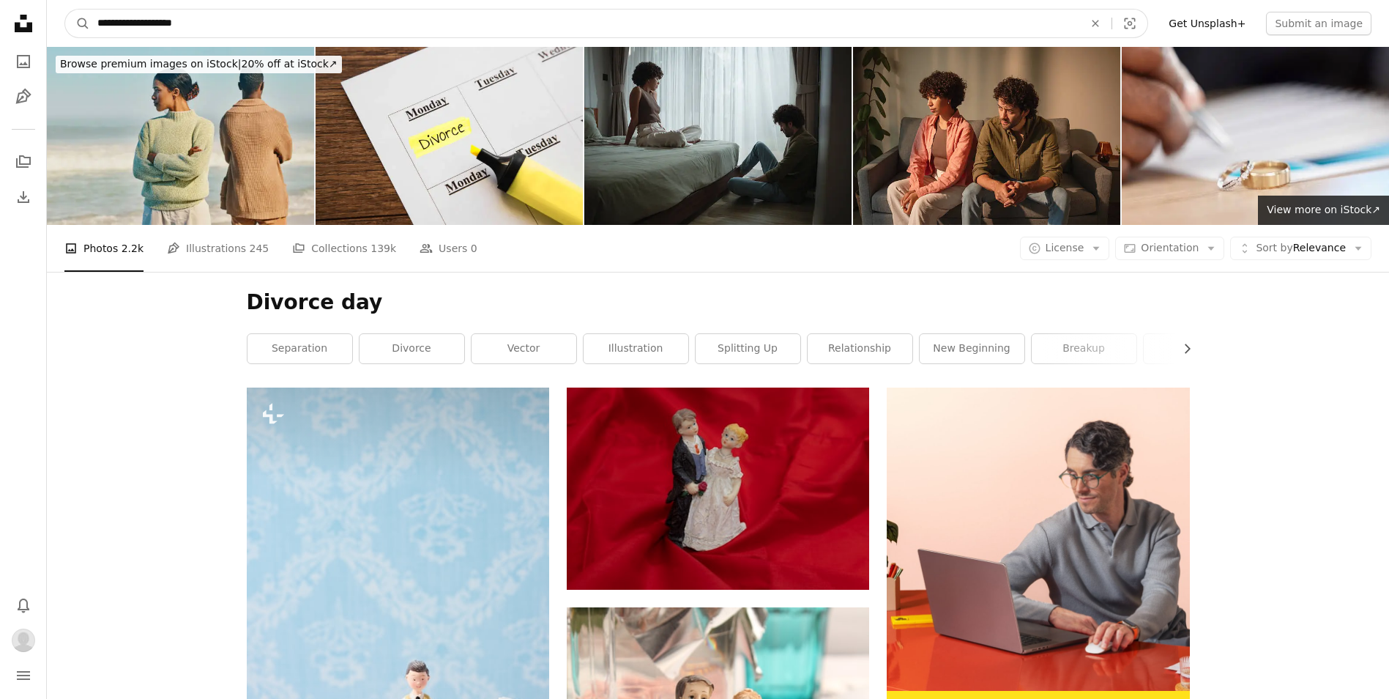
type input "**********"
click at [65, 10] on button "A magnifying glass" at bounding box center [77, 24] width 25 height 28
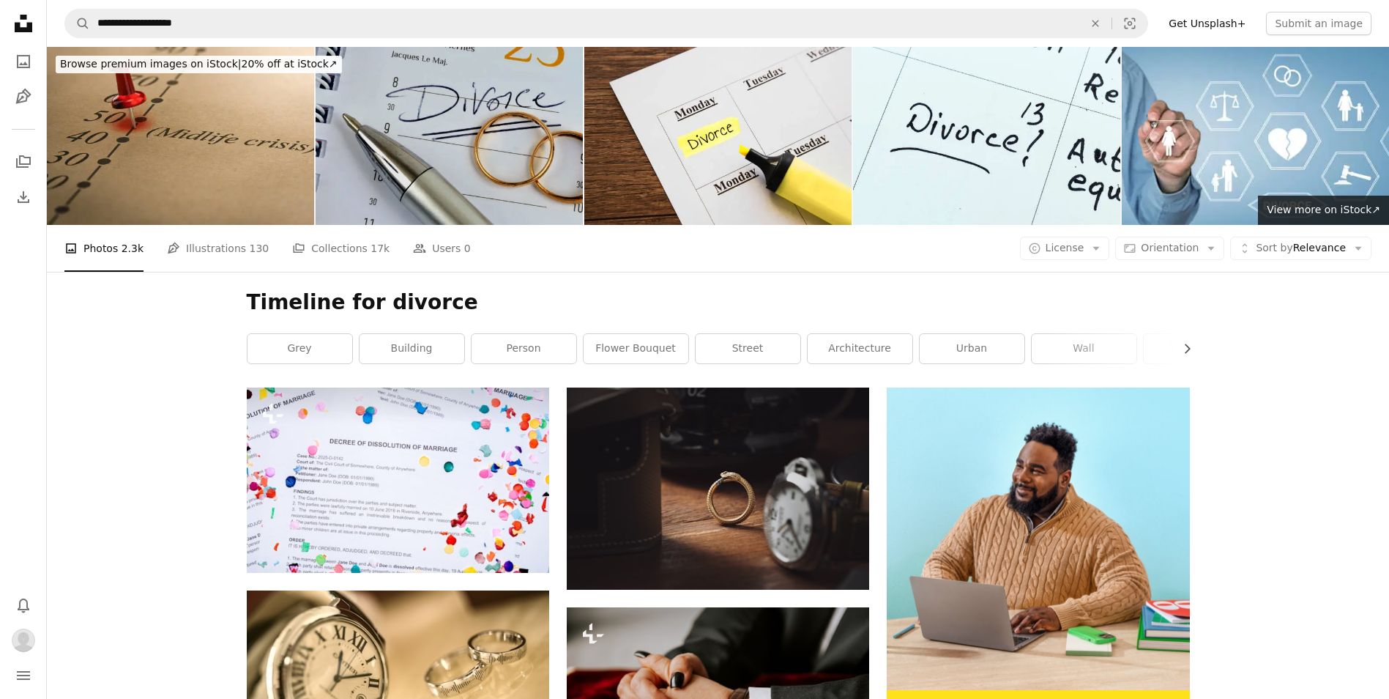
click at [474, 136] on img at bounding box center [449, 136] width 267 height 178
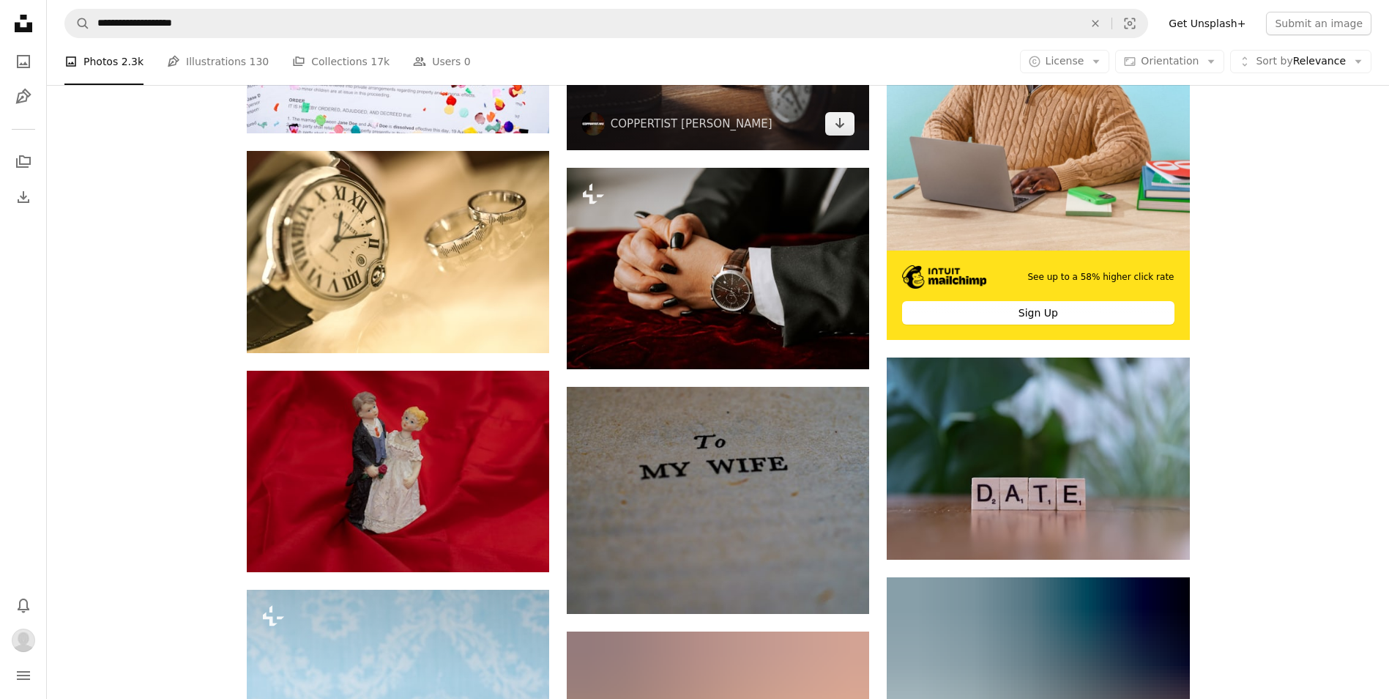
scroll to position [366, 0]
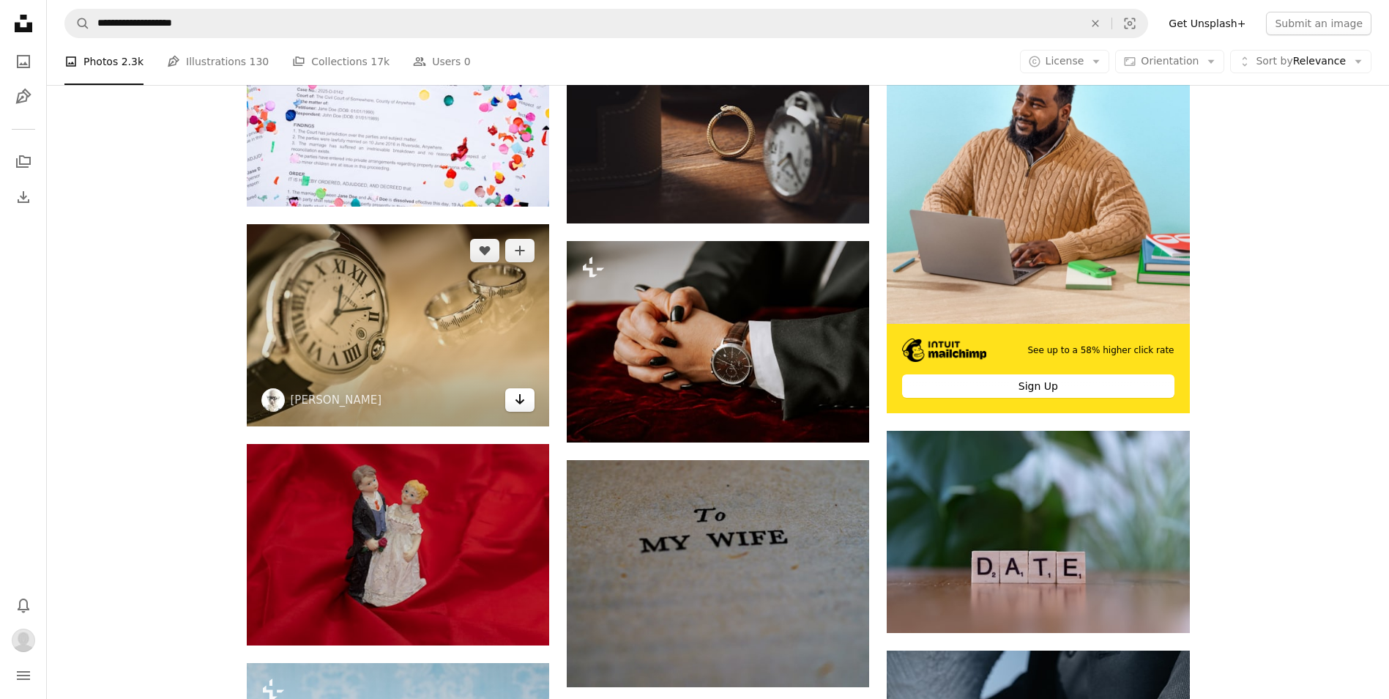
click at [521, 403] on icon "Download" at bounding box center [521, 399] width 10 height 10
